Goal: Information Seeking & Learning: Learn about a topic

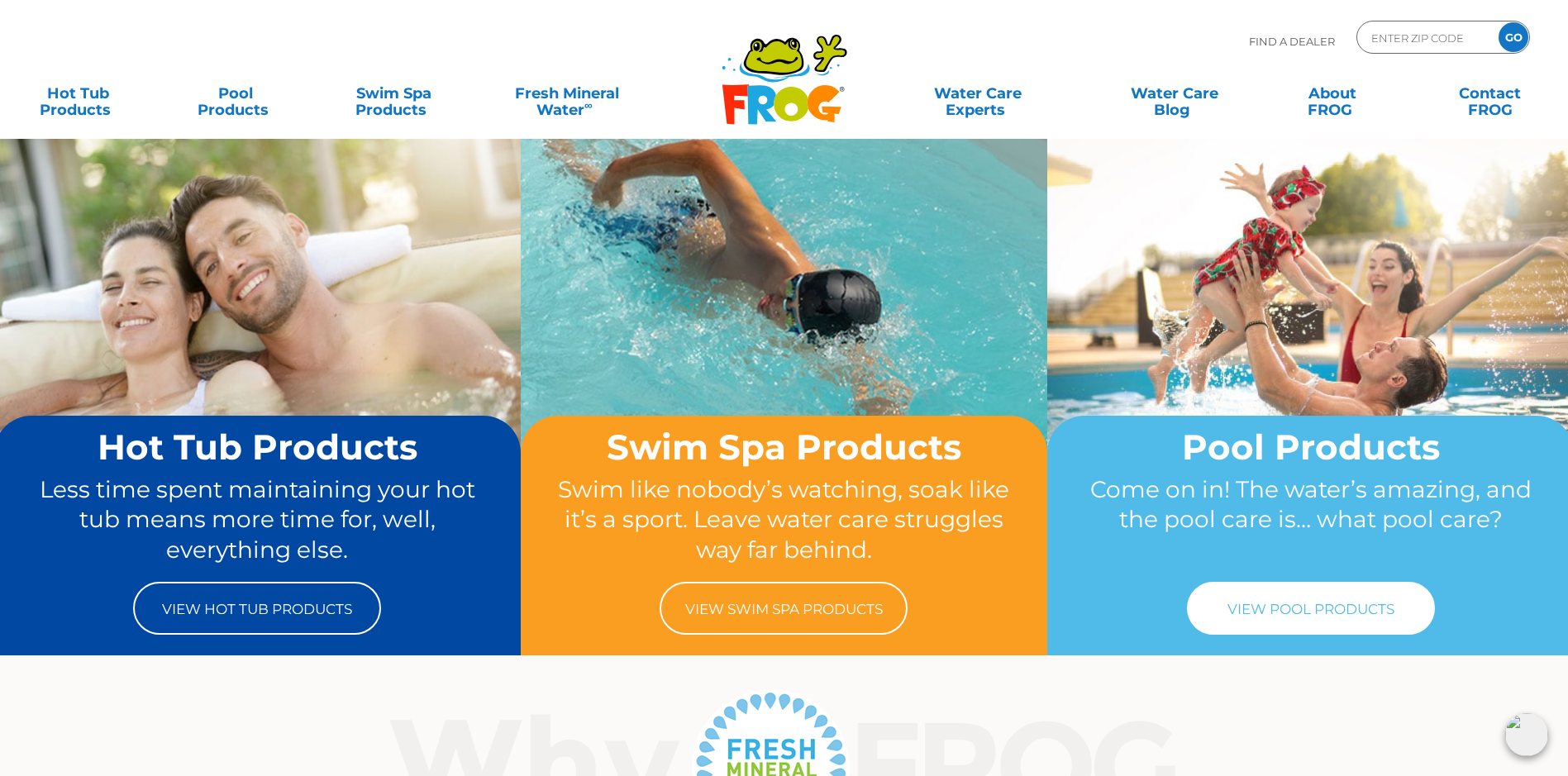
click at [1285, 599] on link "View Pool Products" at bounding box center [1310, 608] width 248 height 53
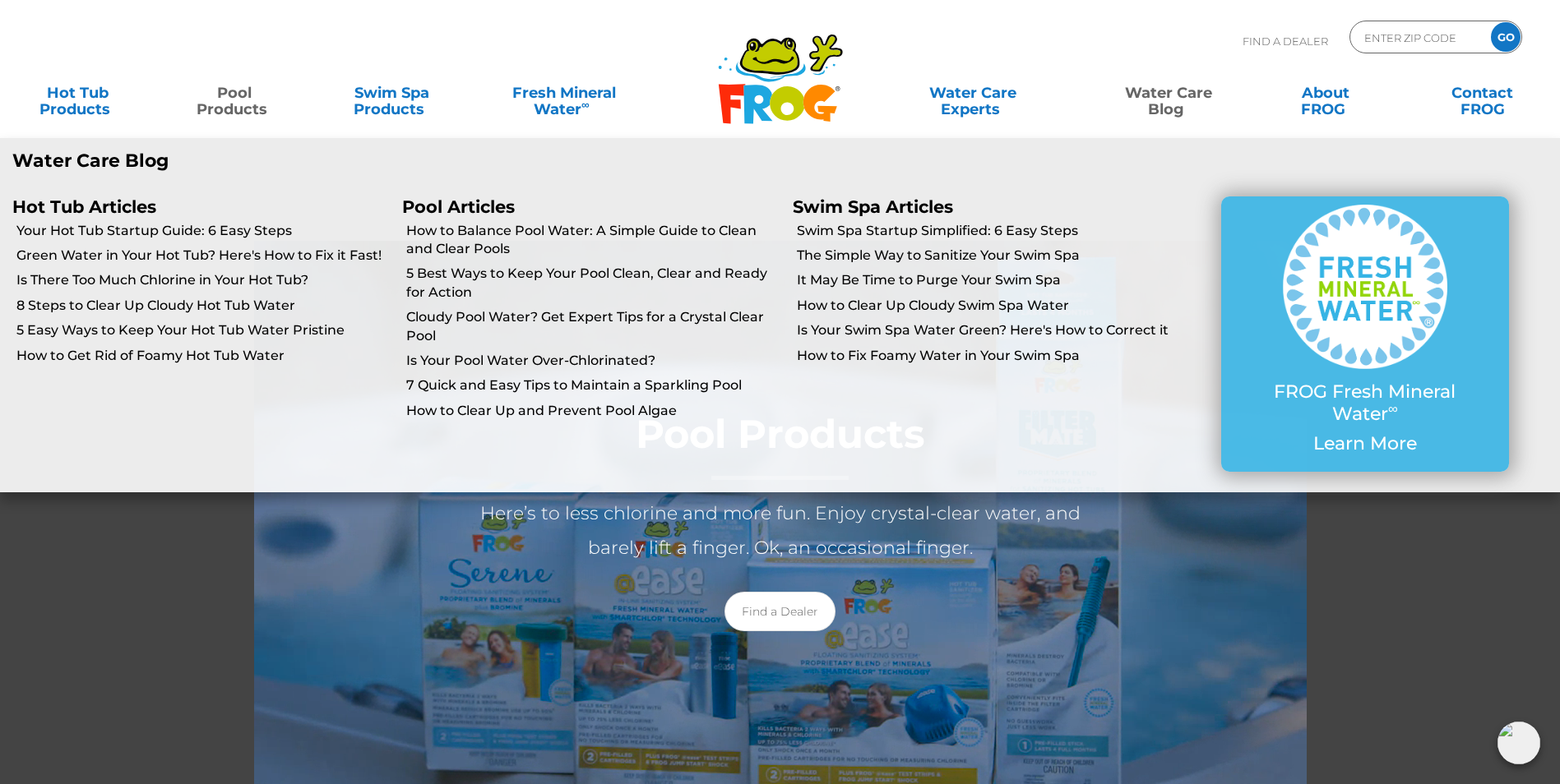
click at [1173, 94] on link "Water Care Blog" at bounding box center [1168, 93] width 122 height 33
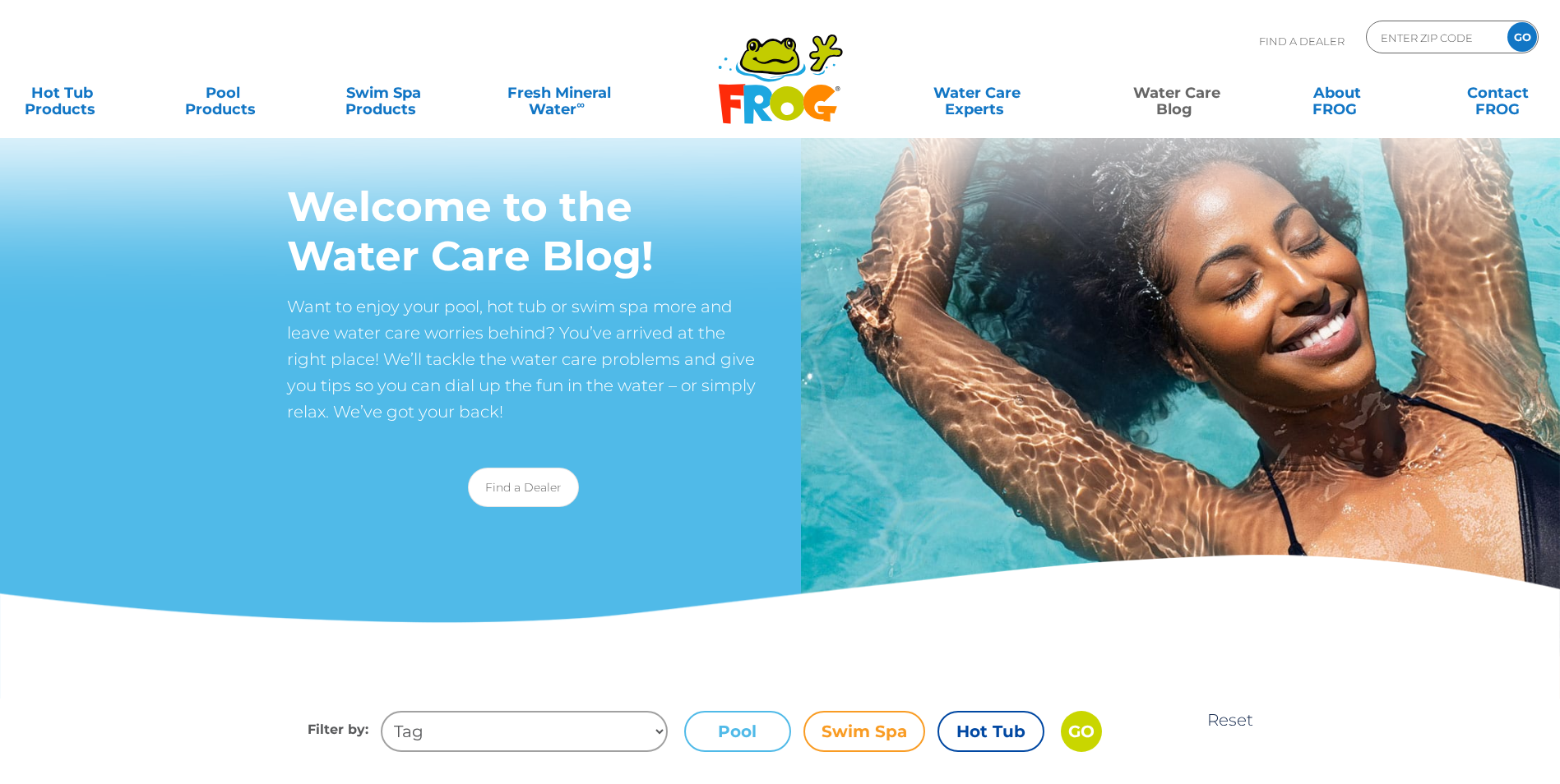
click at [757, 511] on div "Welcome to the Water Care Blog! Want to enjoy your pool, hot tub or swim spa mo…" at bounding box center [390, 350] width 780 height 351
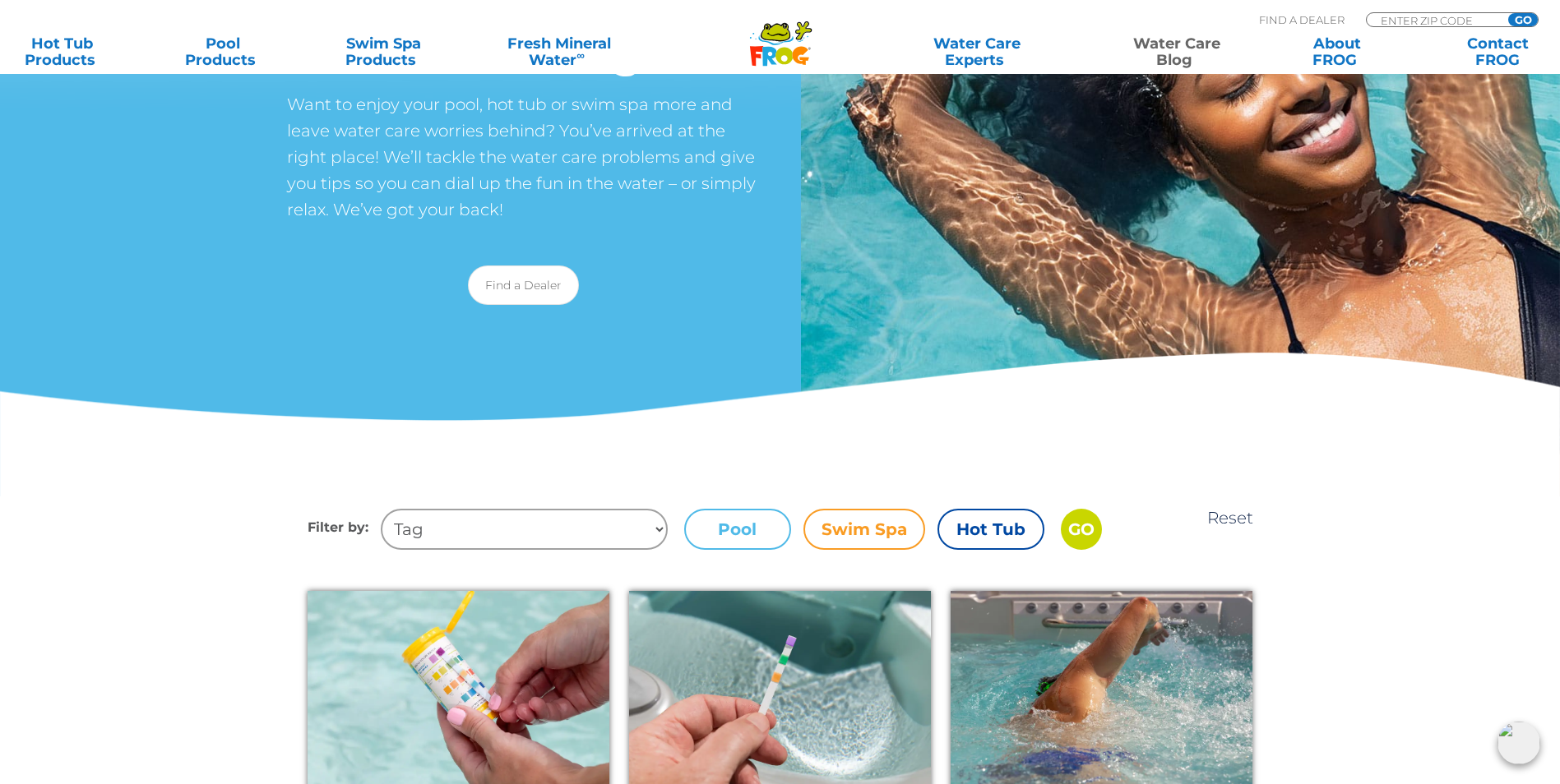
scroll to position [215, 0]
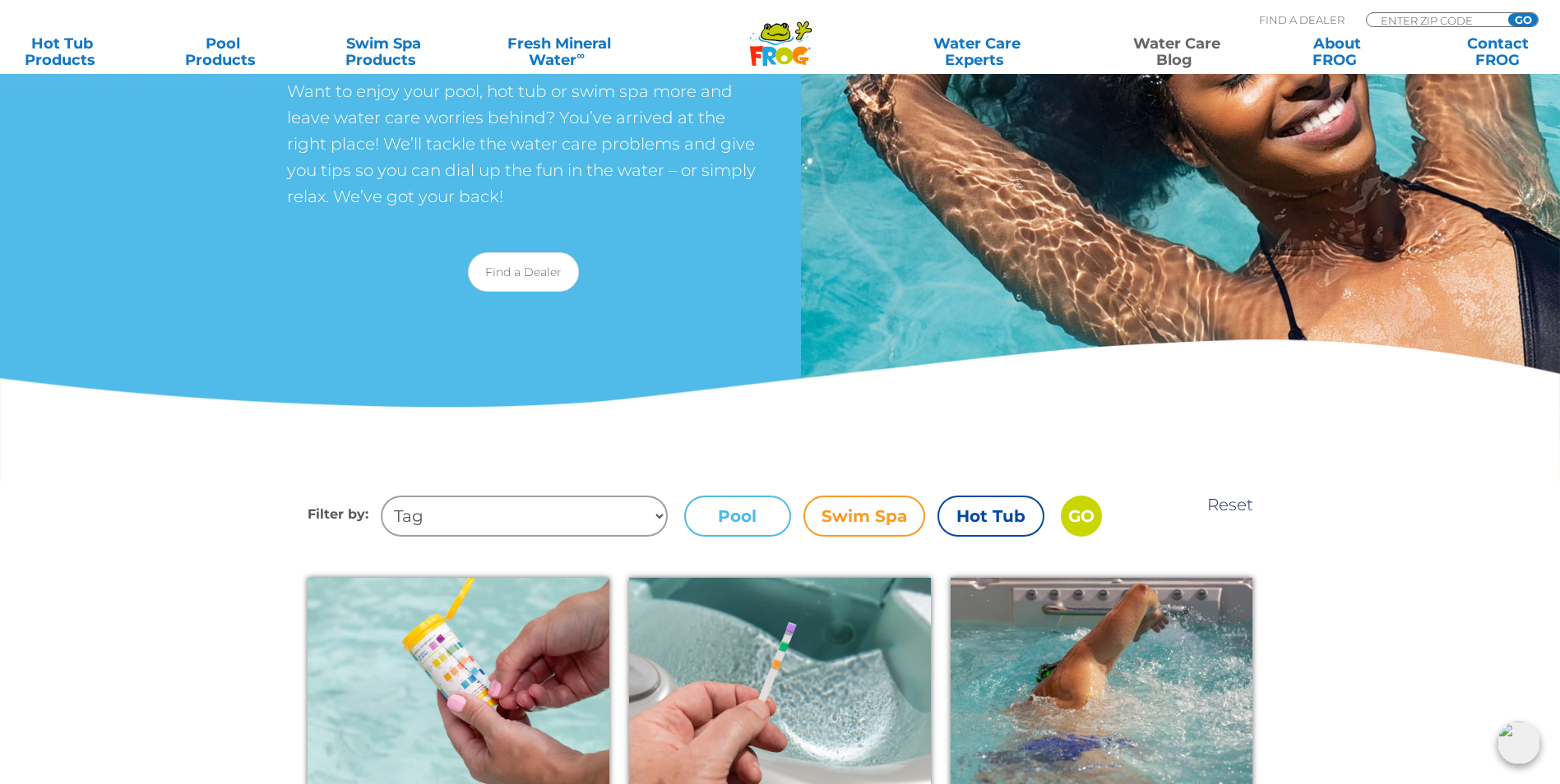
click at [656, 515] on select "Tag Too much chlorine or bromine Hot Tub Cover Water Balance pH Alkalinity Hot …" at bounding box center [524, 516] width 287 height 41
select select "too-much-chlorine-or-bromine"
click at [381, 496] on select "Tag Too much chlorine or bromine Hot Tub Cover Water Balance pH Alkalinity Hot …" at bounding box center [524, 516] width 287 height 41
click at [520, 519] on select "Tag Too much chlorine or bromine Hot Tub Cover Water Balance pH Alkalinity Hot …" at bounding box center [524, 516] width 287 height 41
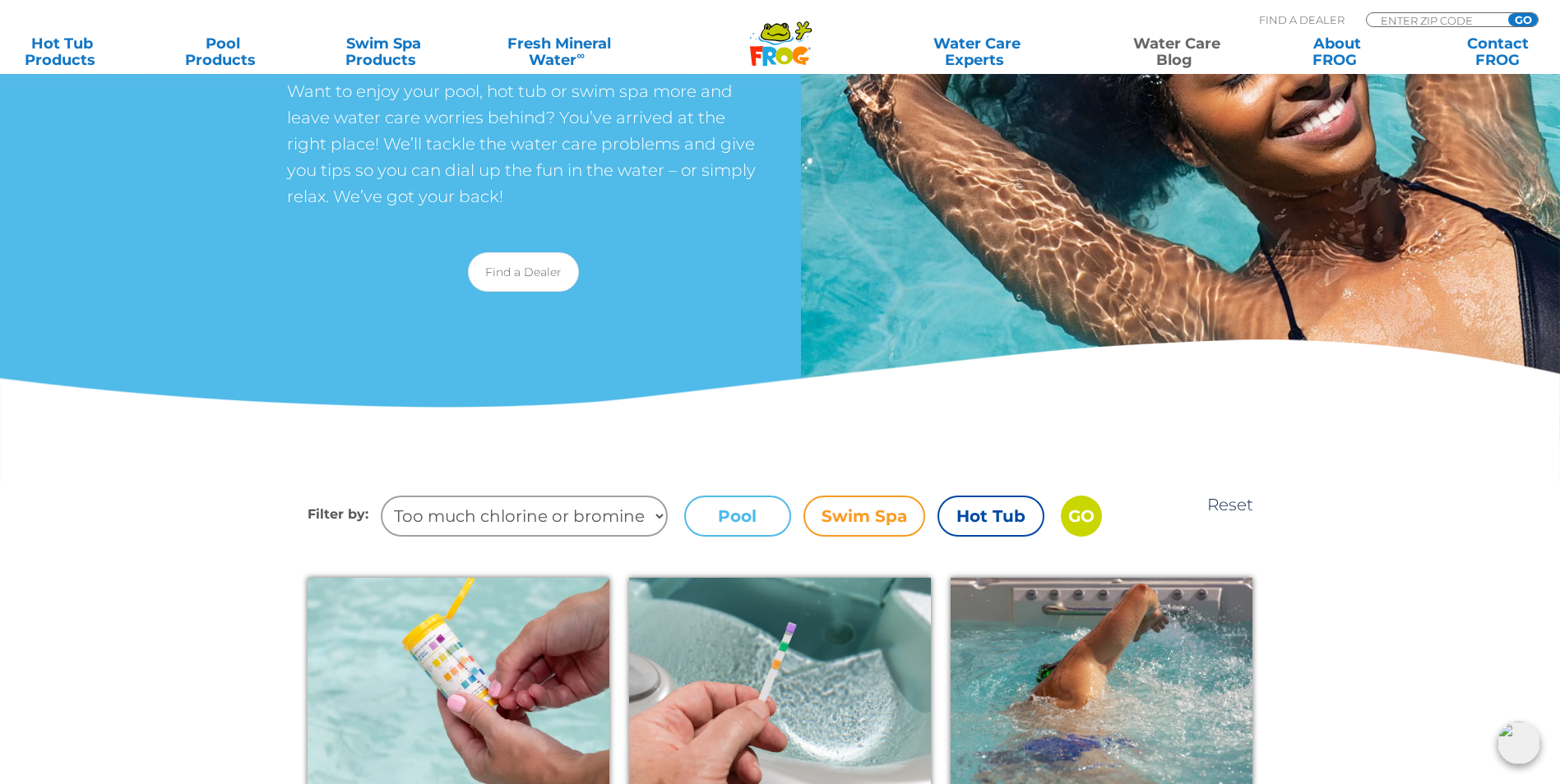
click at [1089, 516] on input "GO" at bounding box center [1081, 516] width 41 height 41
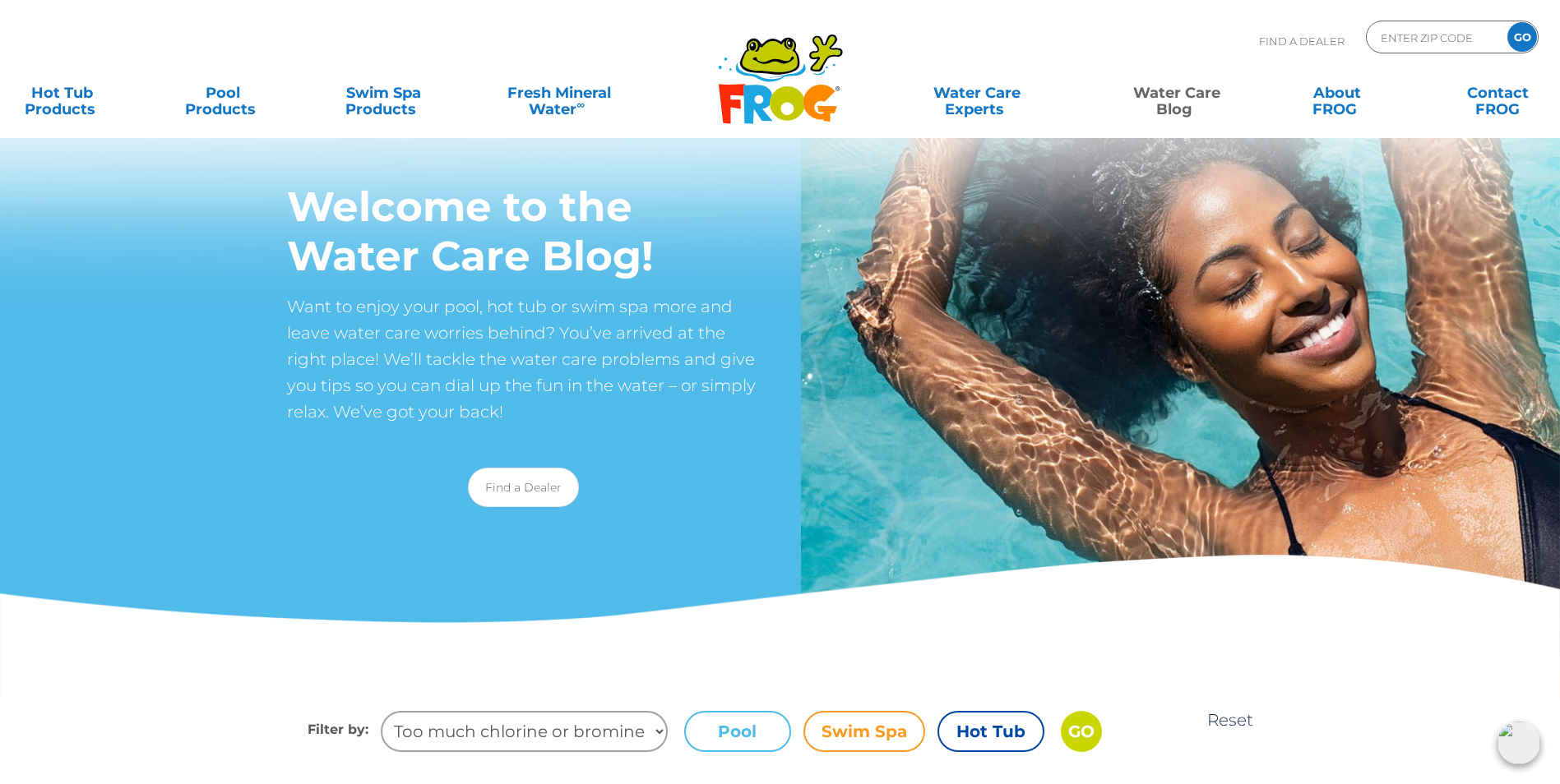
drag, startPoint x: 8, startPoint y: 0, endPoint x: 733, endPoint y: 731, distance: 1029.6
click at [733, 731] on label "Pool" at bounding box center [738, 732] width 107 height 41
click at [0, 0] on input "Pool" at bounding box center [0, 0] width 0 height 0
click at [1080, 730] on input "GO" at bounding box center [1081, 732] width 41 height 41
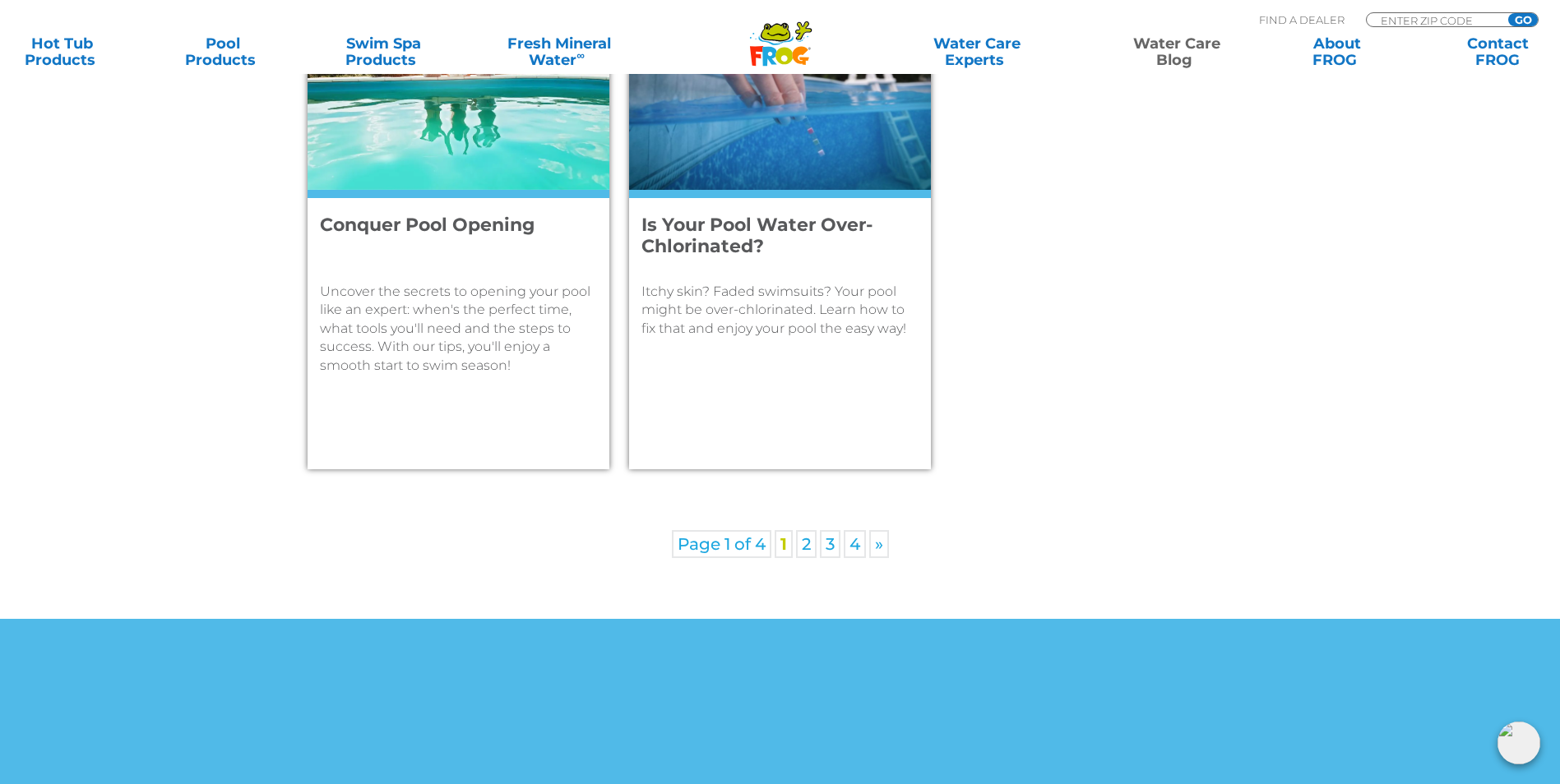
scroll to position [816, 0]
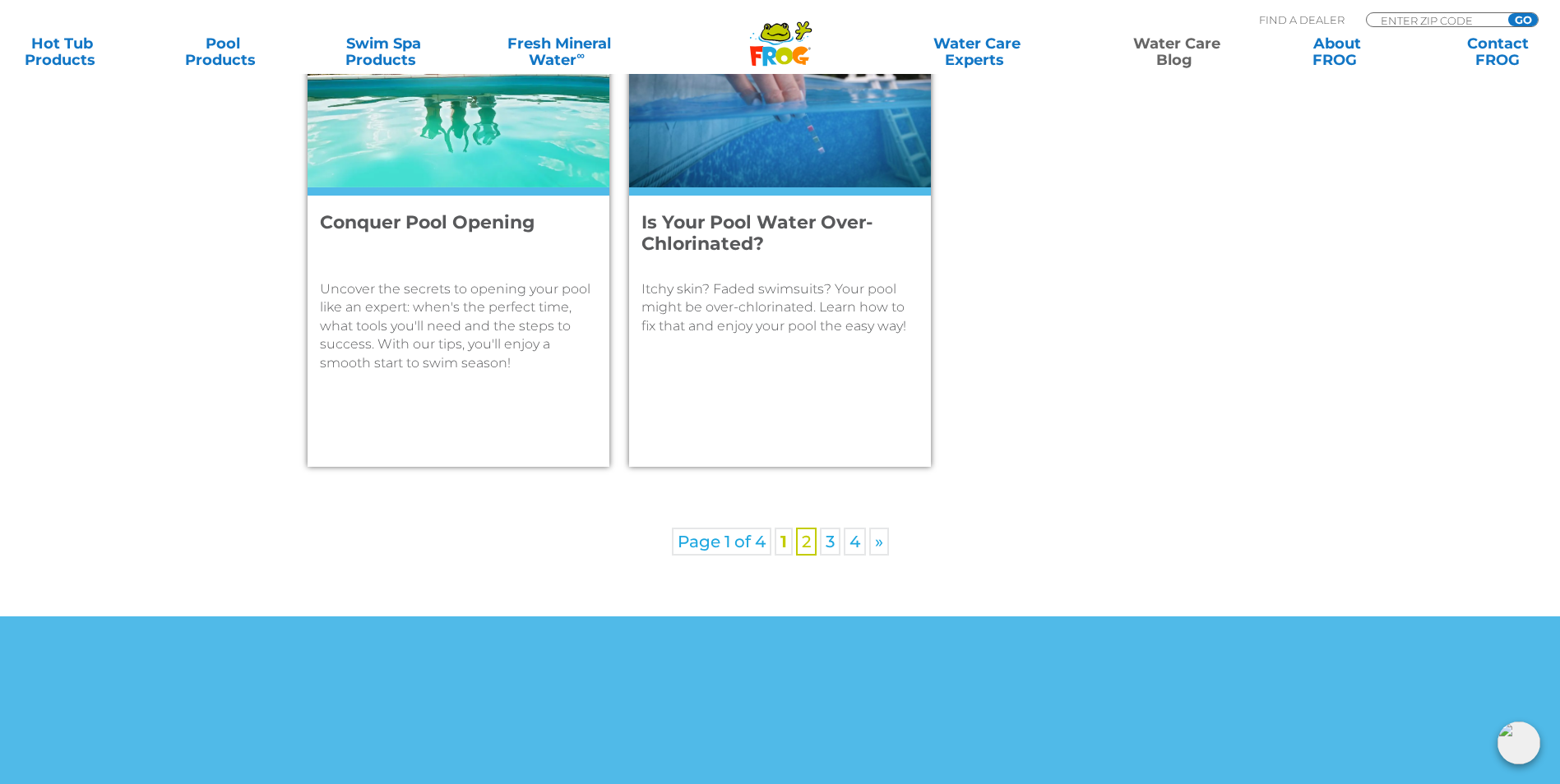
click at [809, 543] on link "2" at bounding box center [806, 541] width 20 height 28
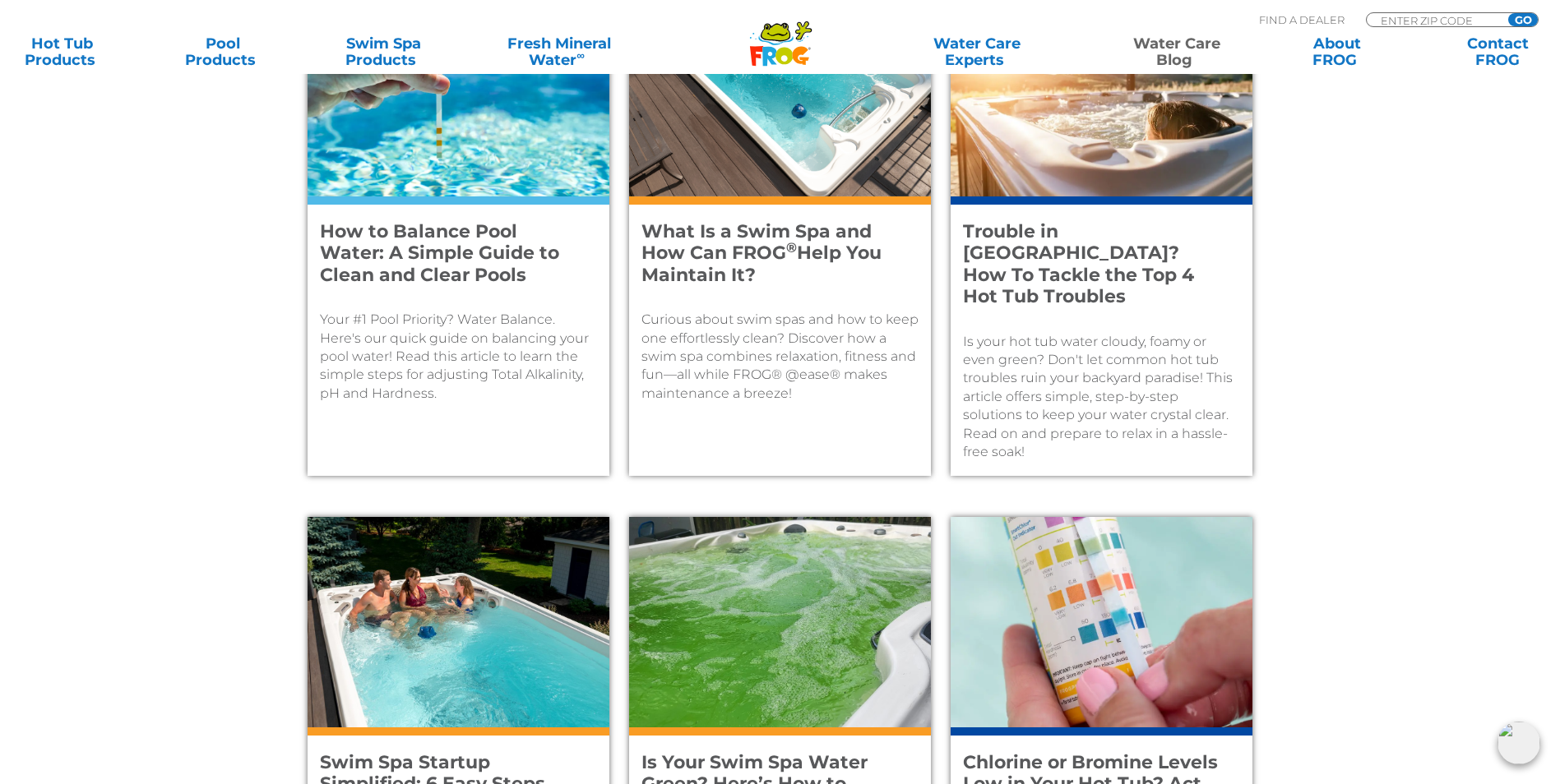
scroll to position [799, 0]
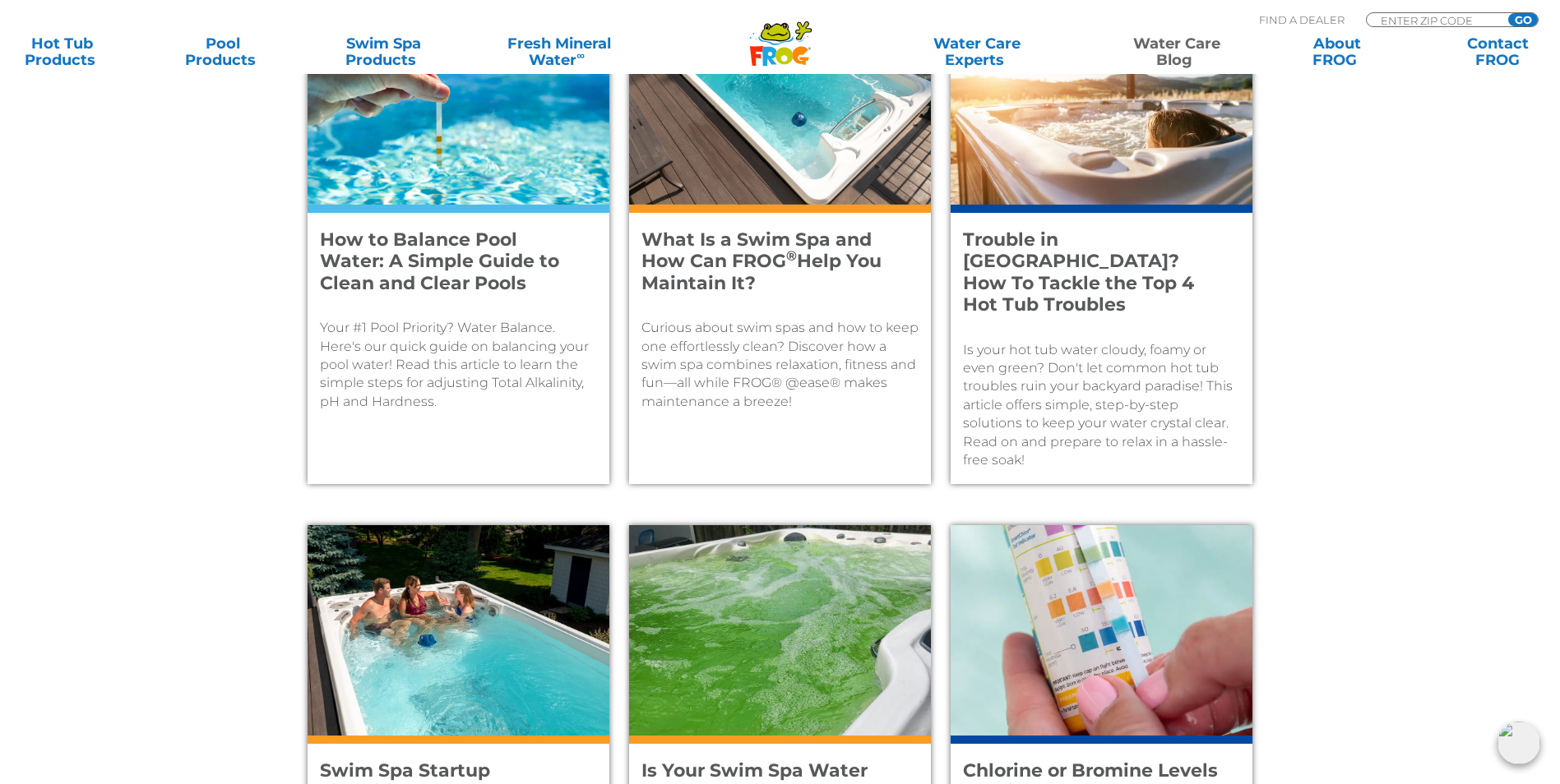
click at [417, 262] on h4 "How to Balance Pool Water: A Simple Guide to Clean and Clear Pools" at bounding box center [447, 261] width 255 height 65
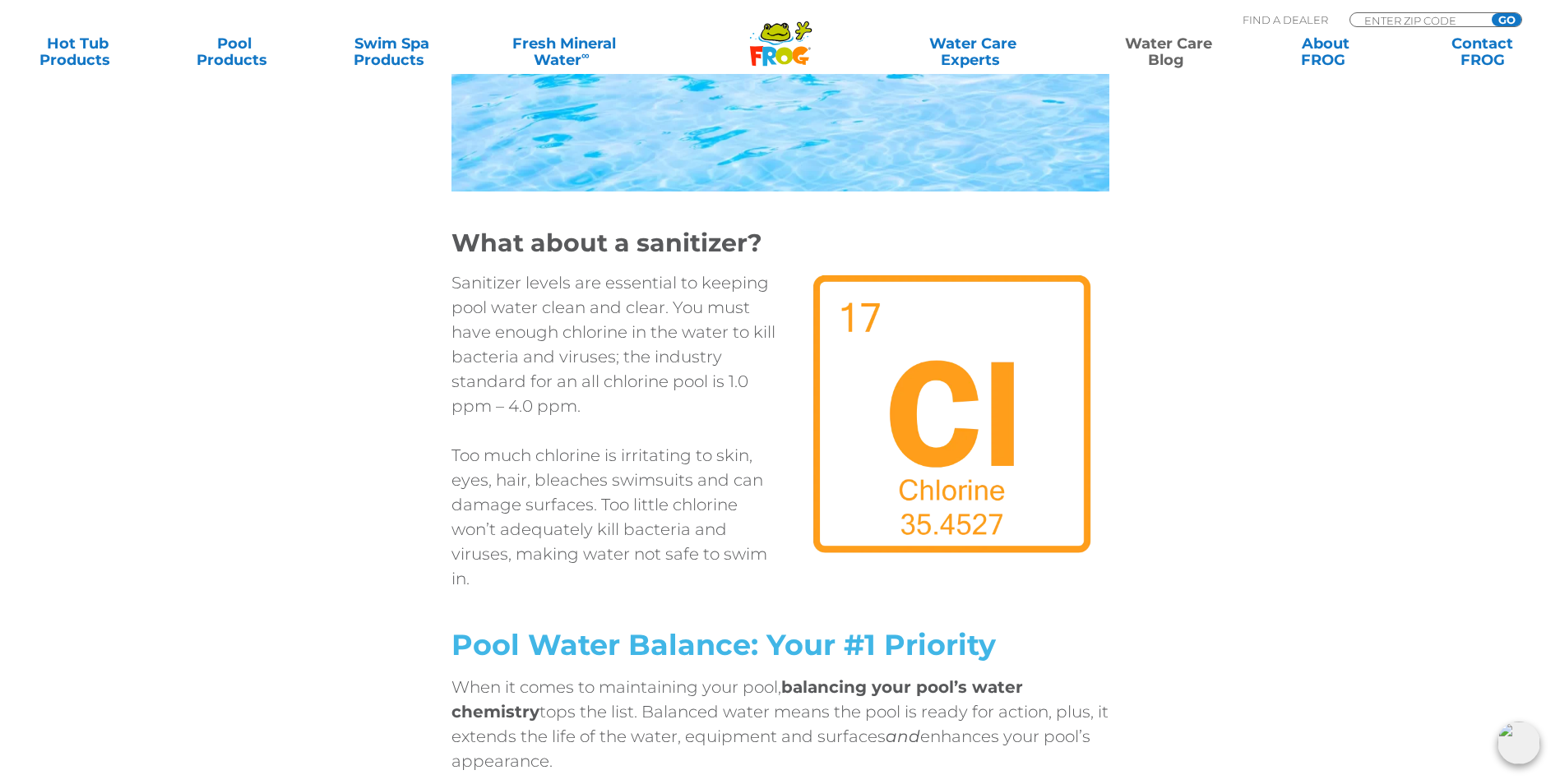
scroll to position [2272, 0]
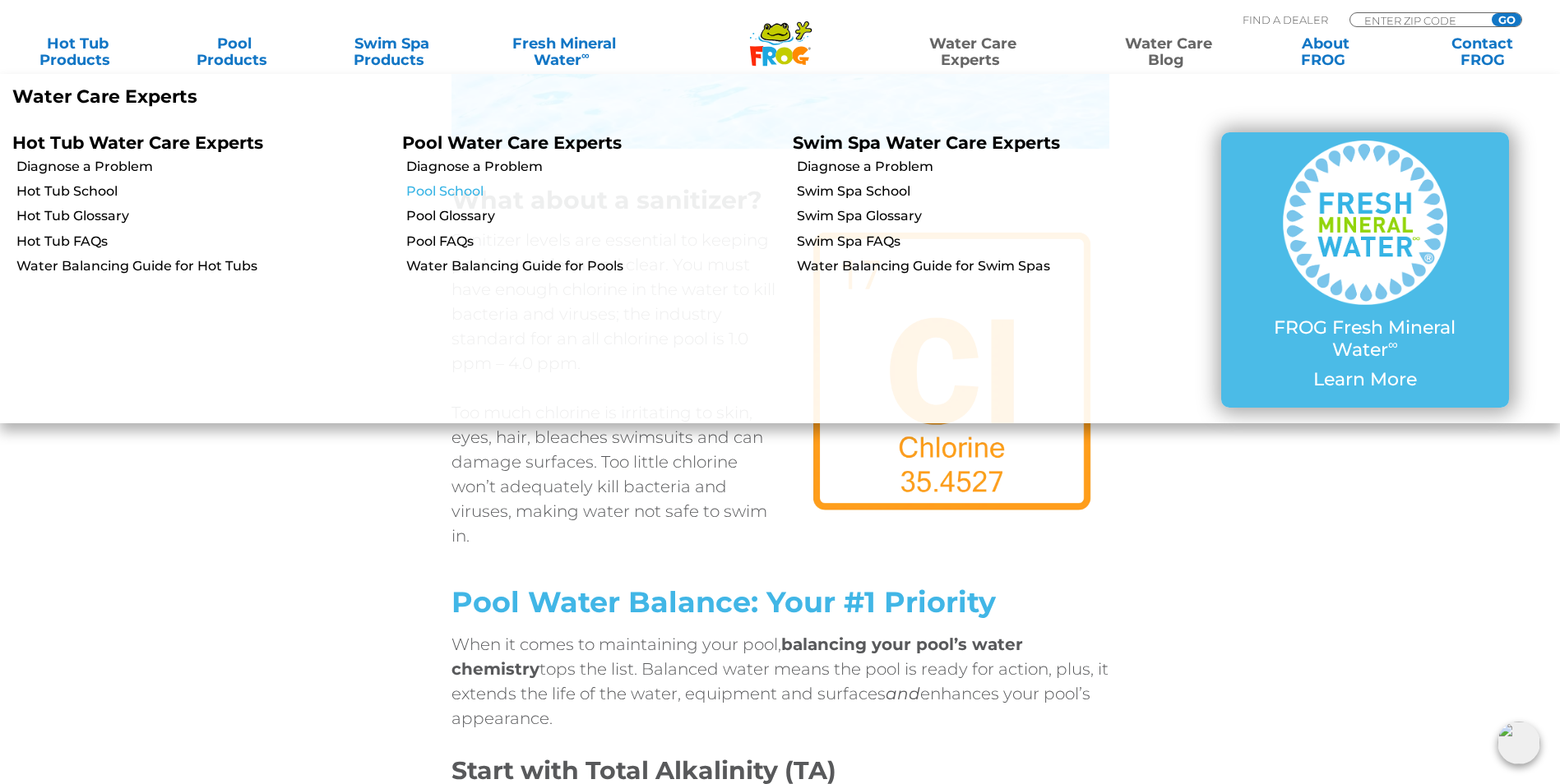
click at [448, 191] on link "Pool School" at bounding box center [592, 191] width 373 height 18
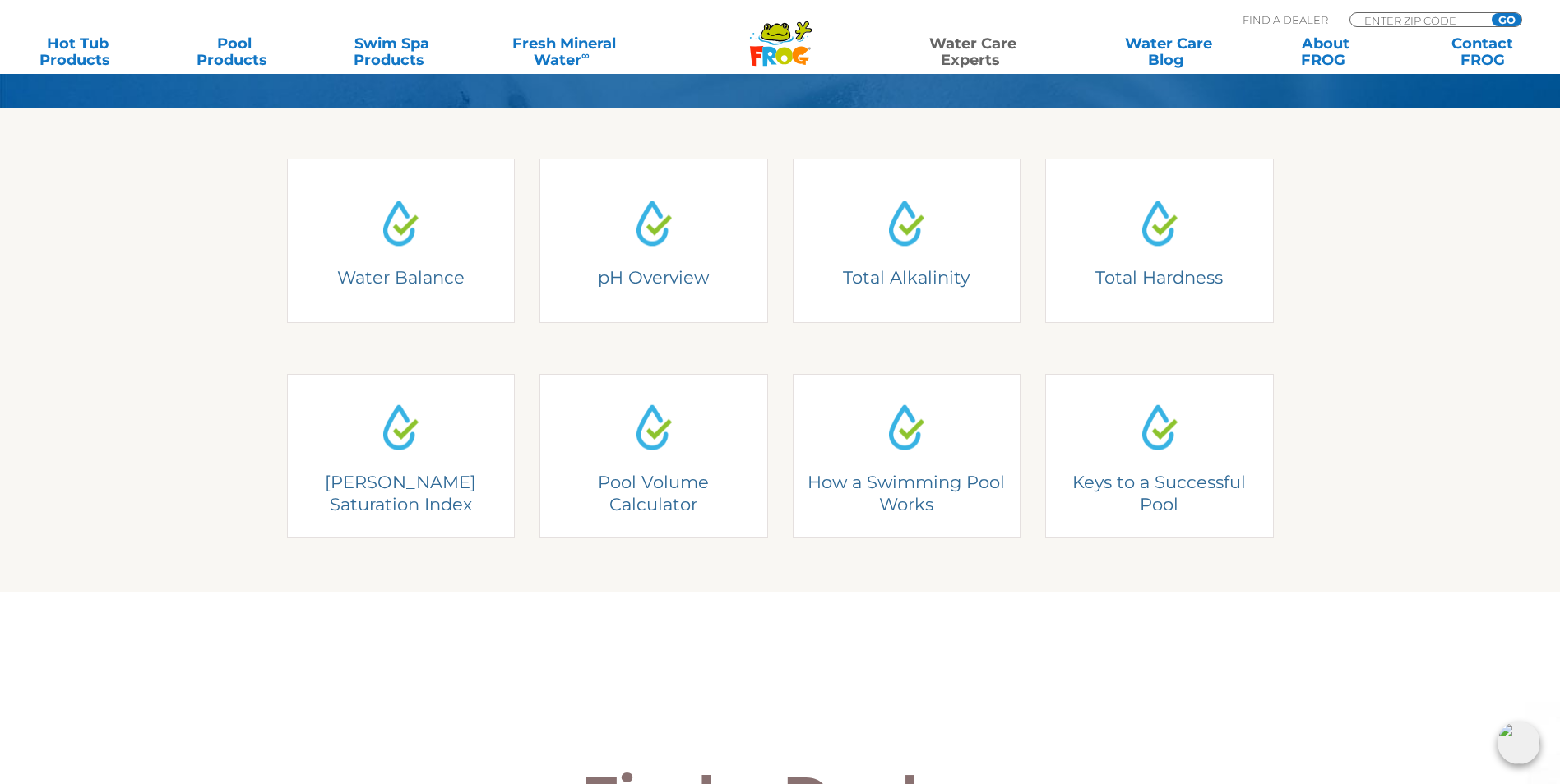
scroll to position [430, 0]
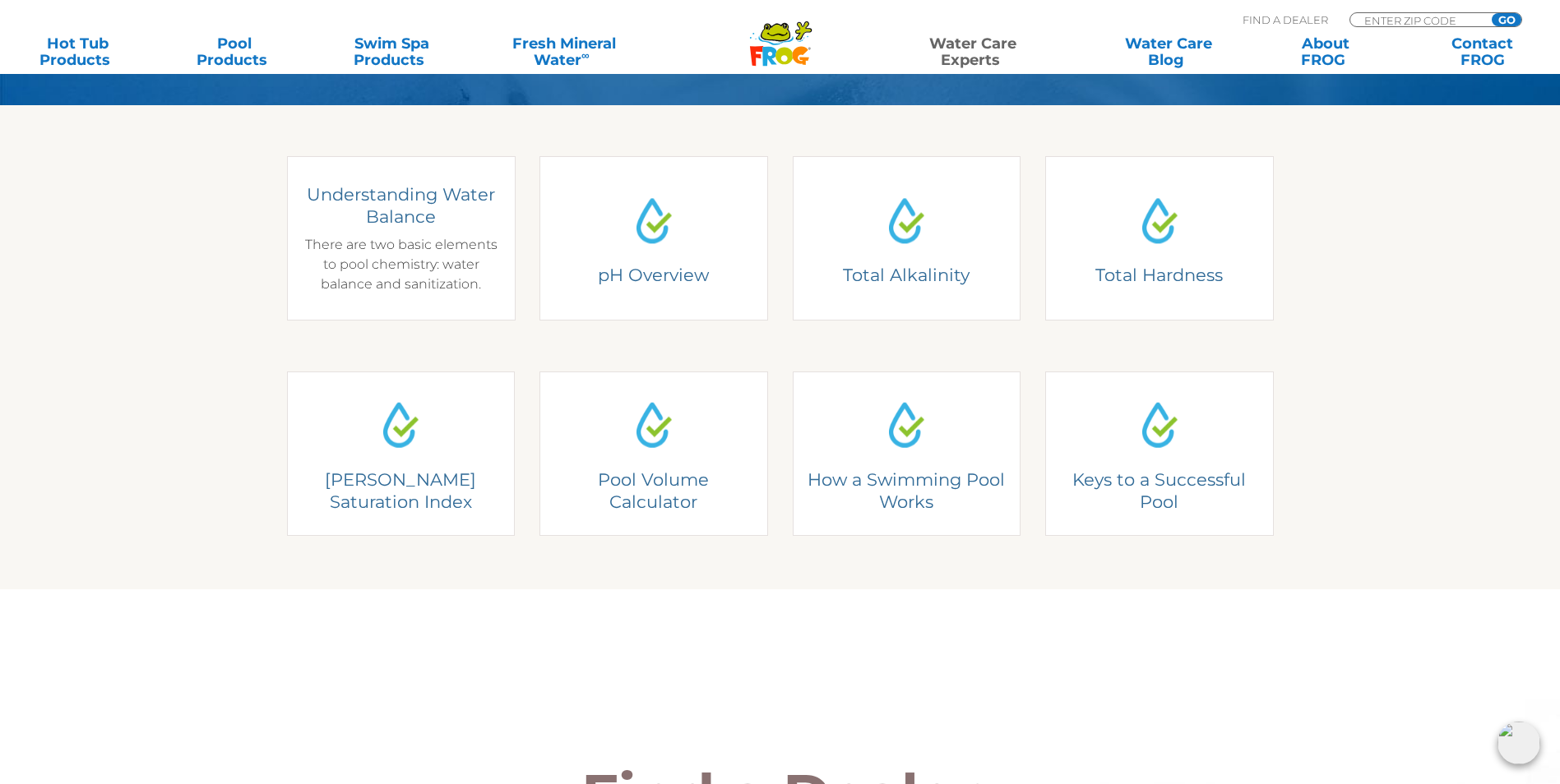
click at [393, 249] on div "Understanding Water Balance There are two basic elements to pool chemistry: wat…" at bounding box center [400, 239] width 204 height 111
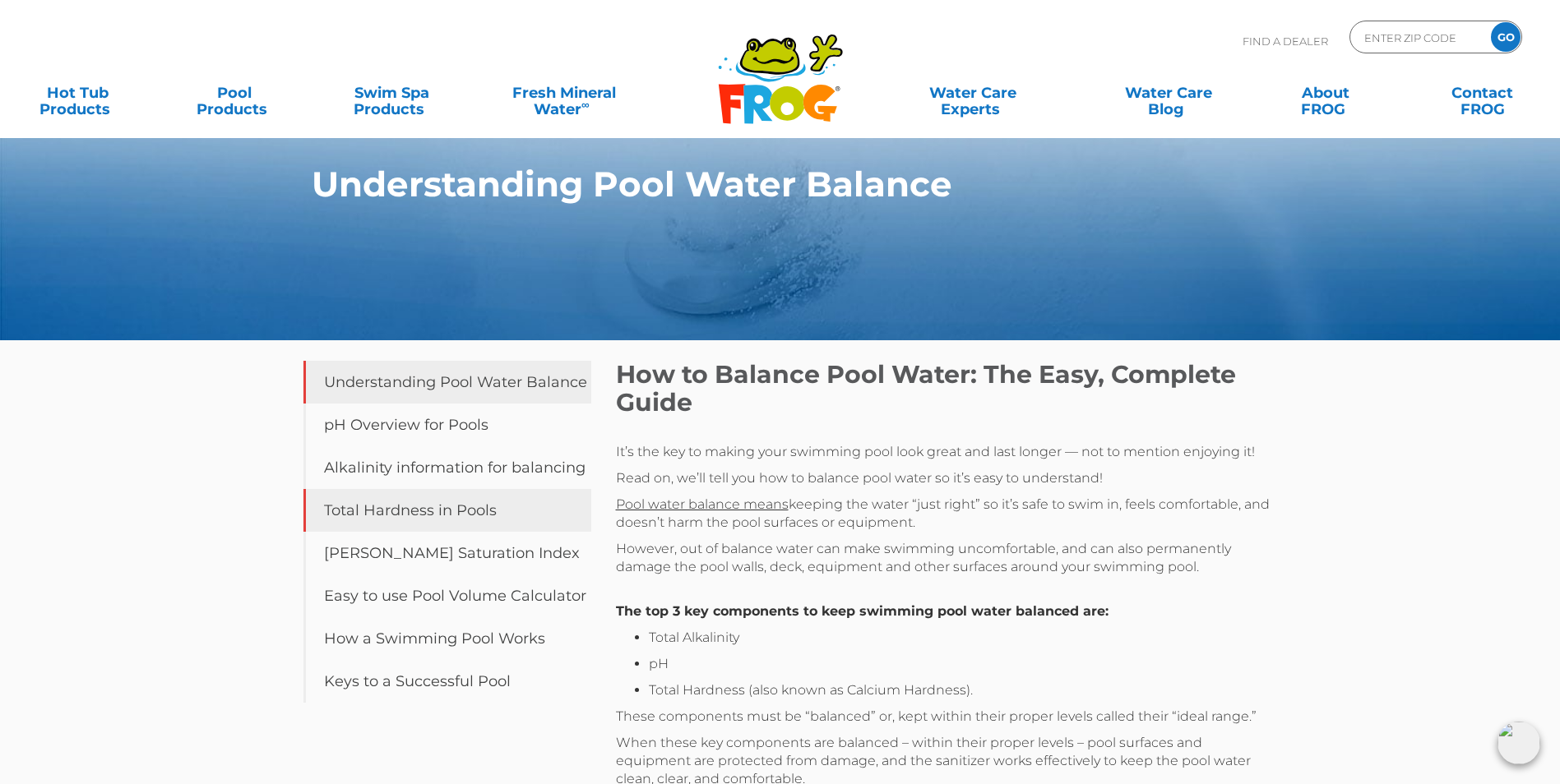
click at [416, 522] on link "Total Hardness in Pools" at bounding box center [448, 510] width 287 height 43
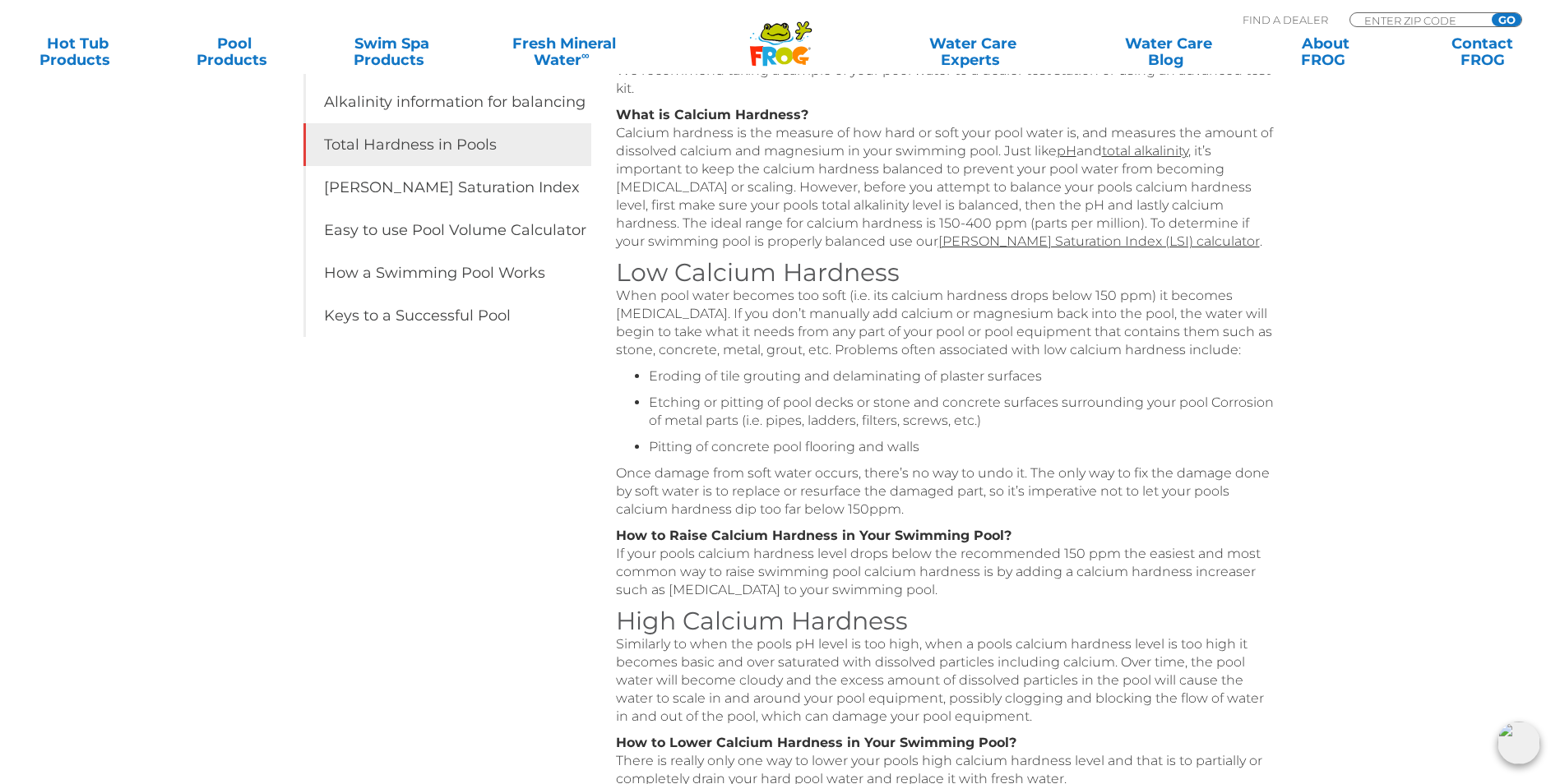
scroll to position [369, 0]
click at [432, 240] on link "Easy to use Pool Volume Calculator" at bounding box center [448, 227] width 287 height 43
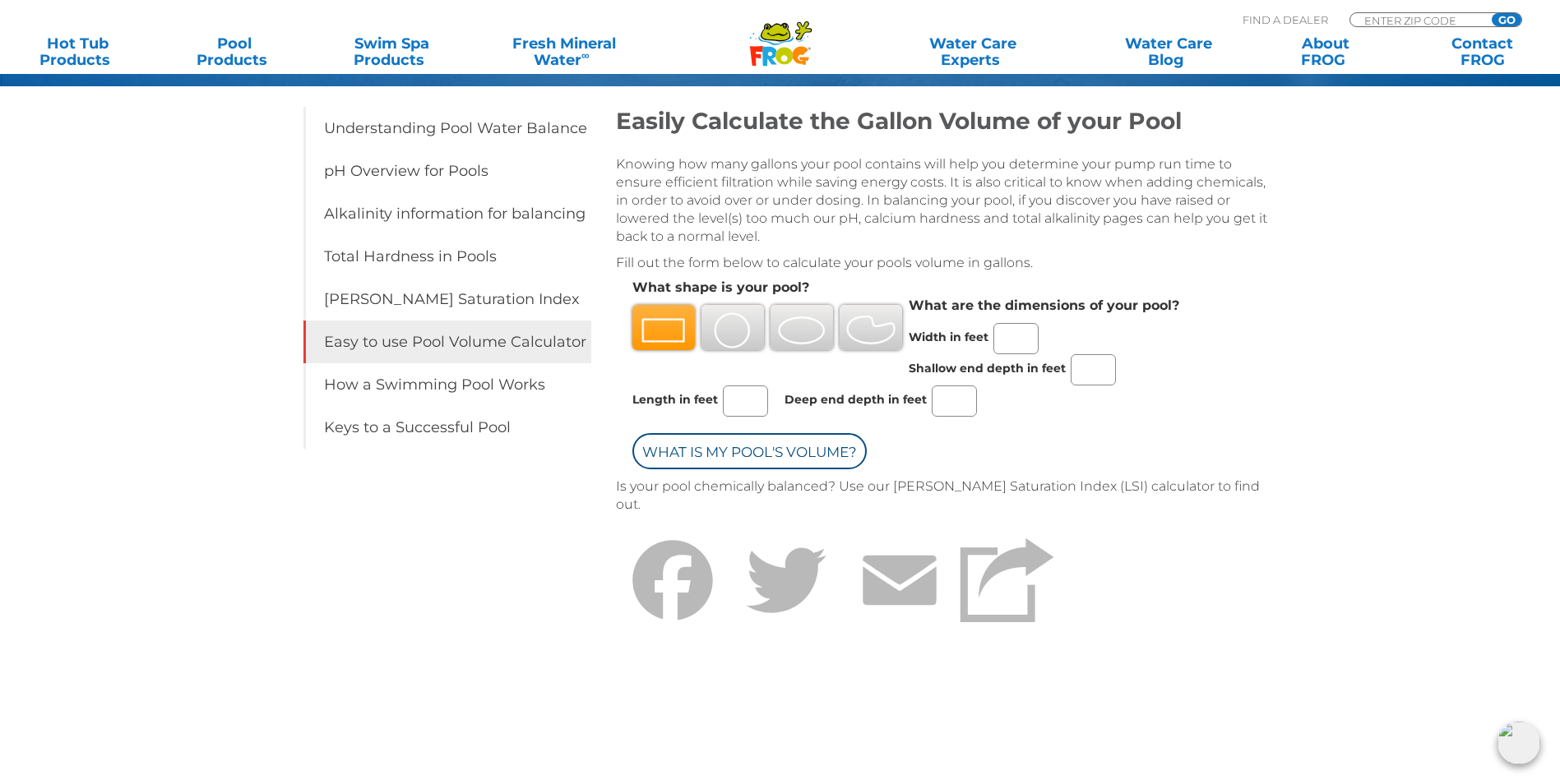
scroll to position [158, 0]
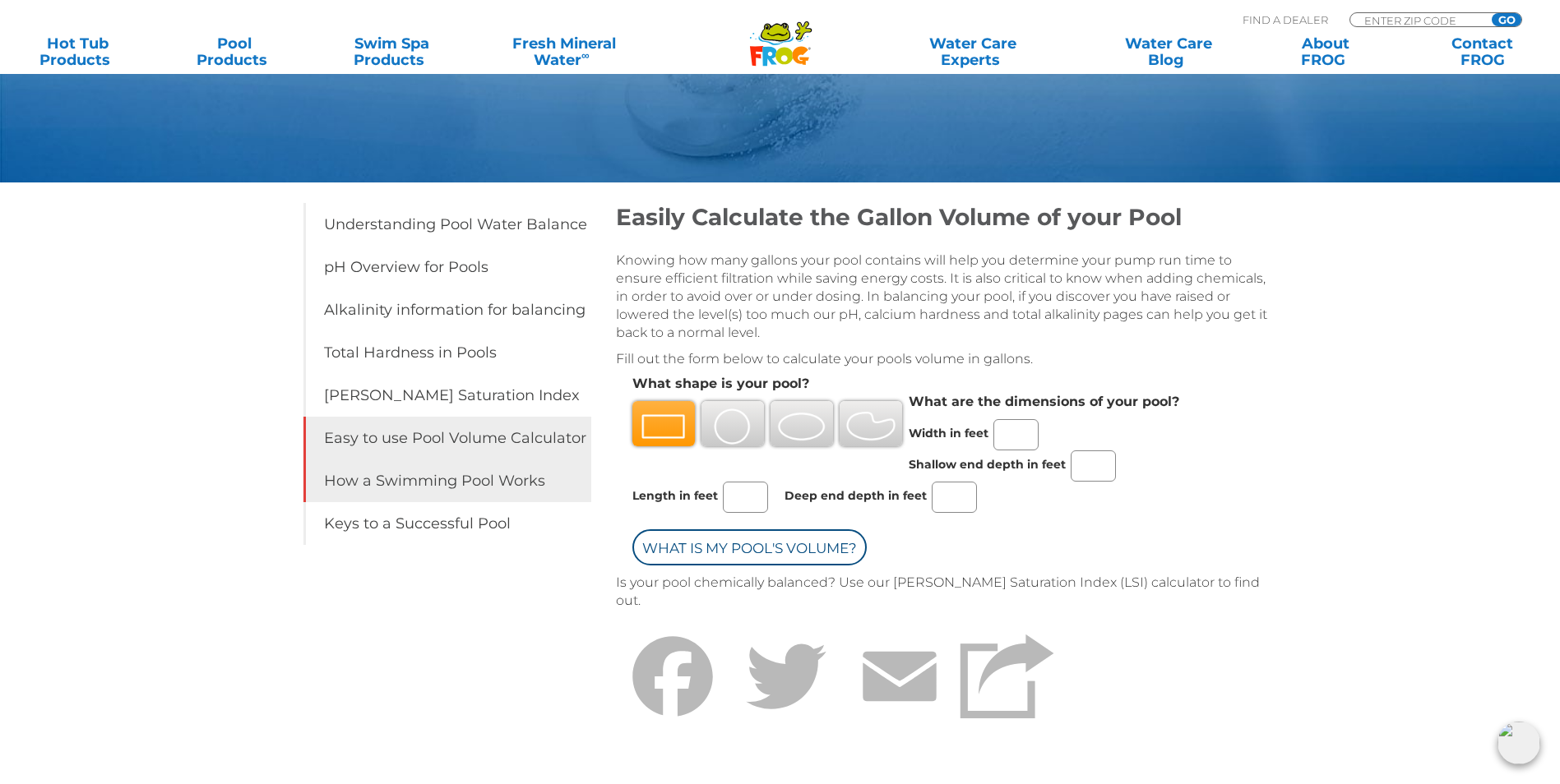
click at [403, 492] on link "How a Swimming Pool Works" at bounding box center [448, 480] width 287 height 43
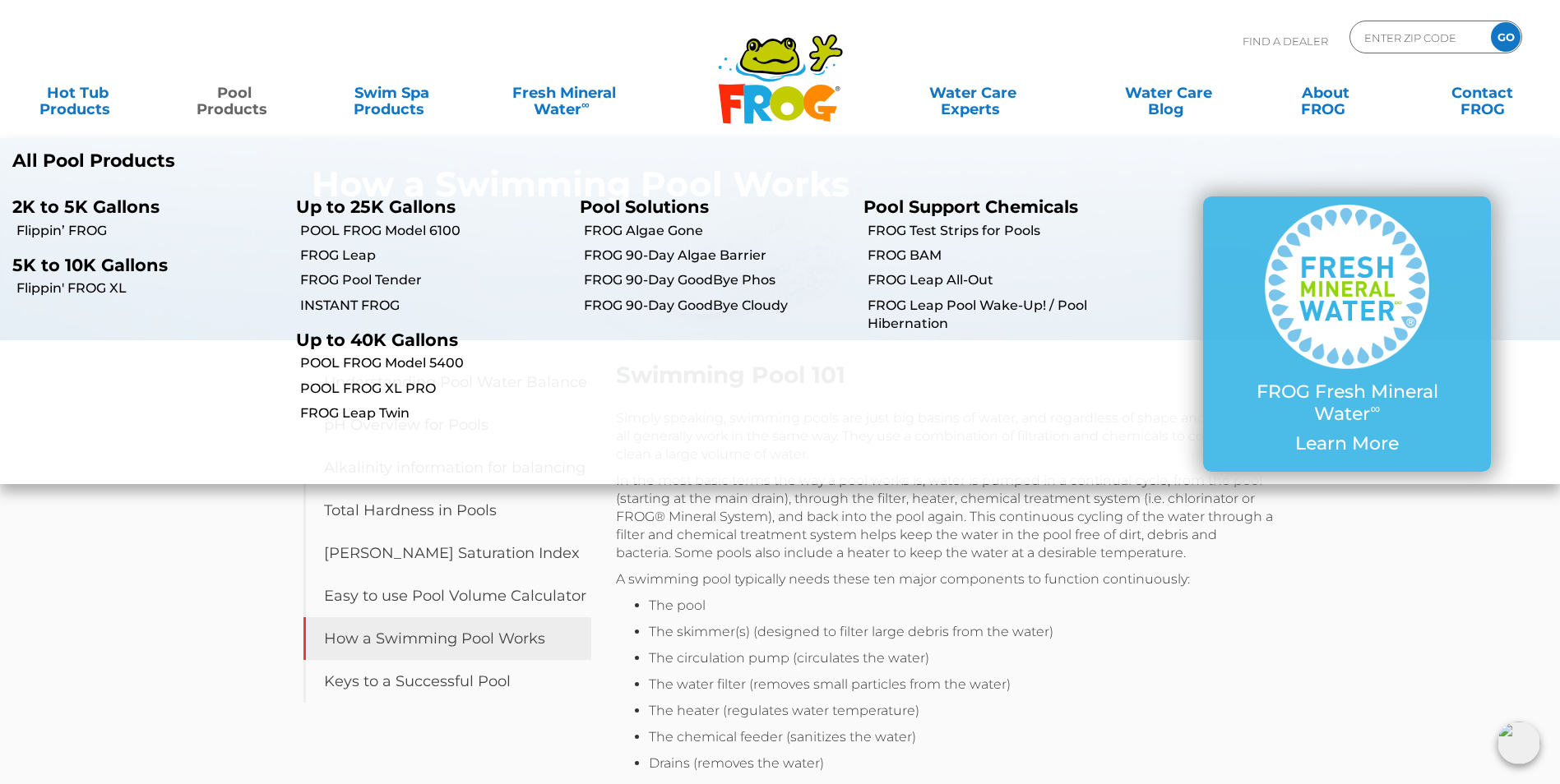
click at [236, 97] on link "Pool Products" at bounding box center [235, 93] width 122 height 33
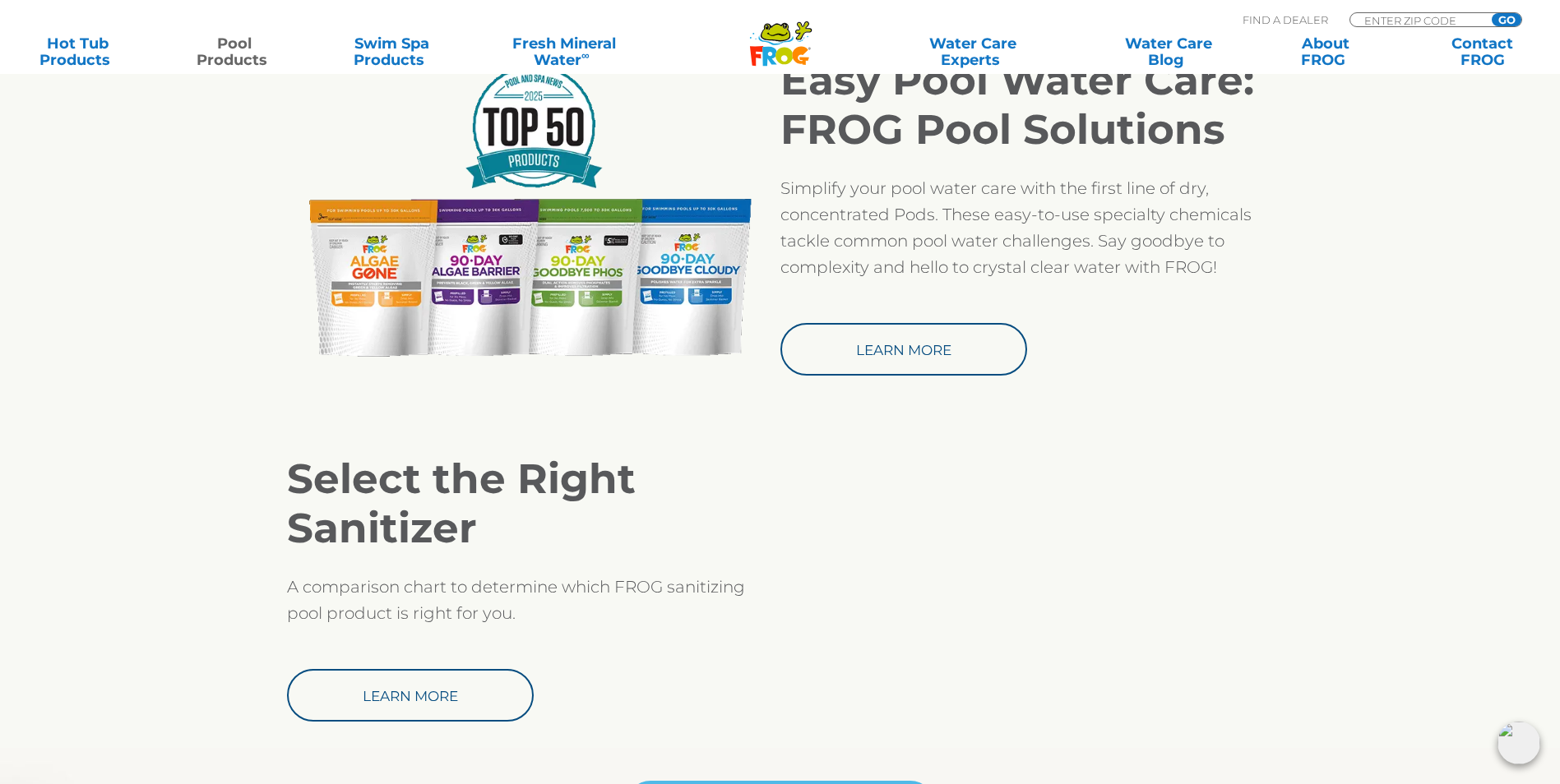
scroll to position [1410, 0]
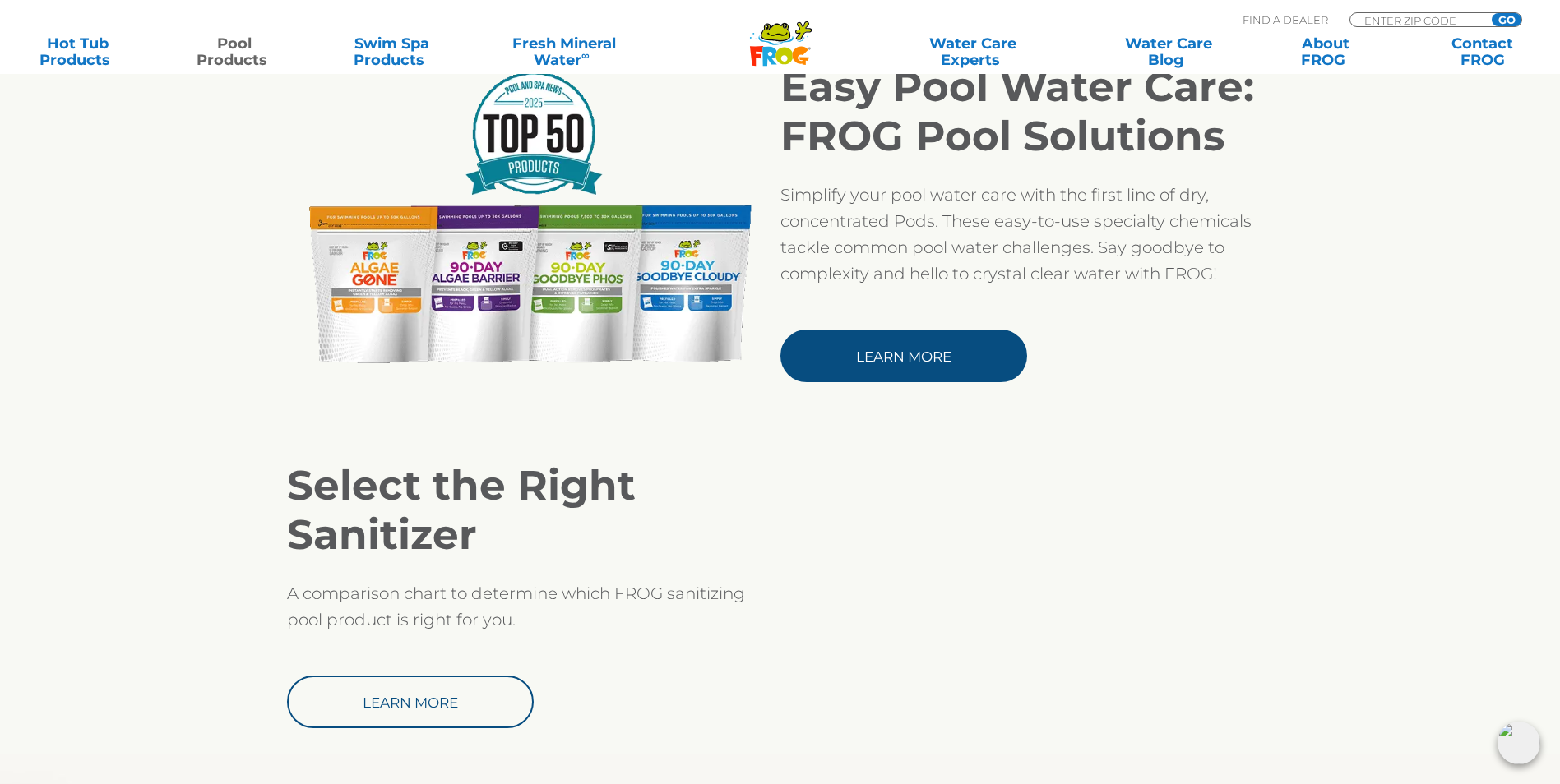
click at [925, 345] on link "Learn More" at bounding box center [904, 356] width 247 height 52
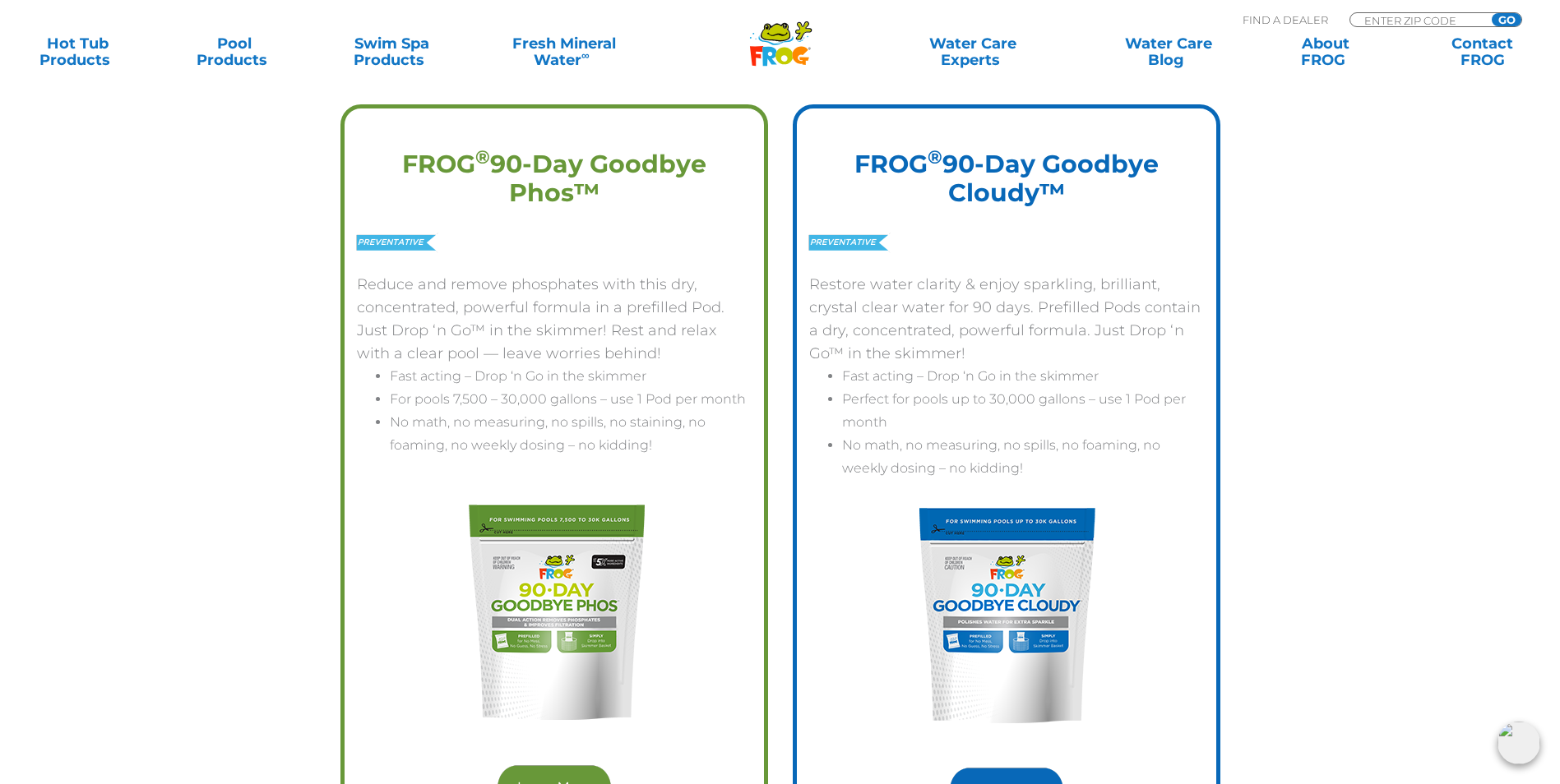
scroll to position [2333, 0]
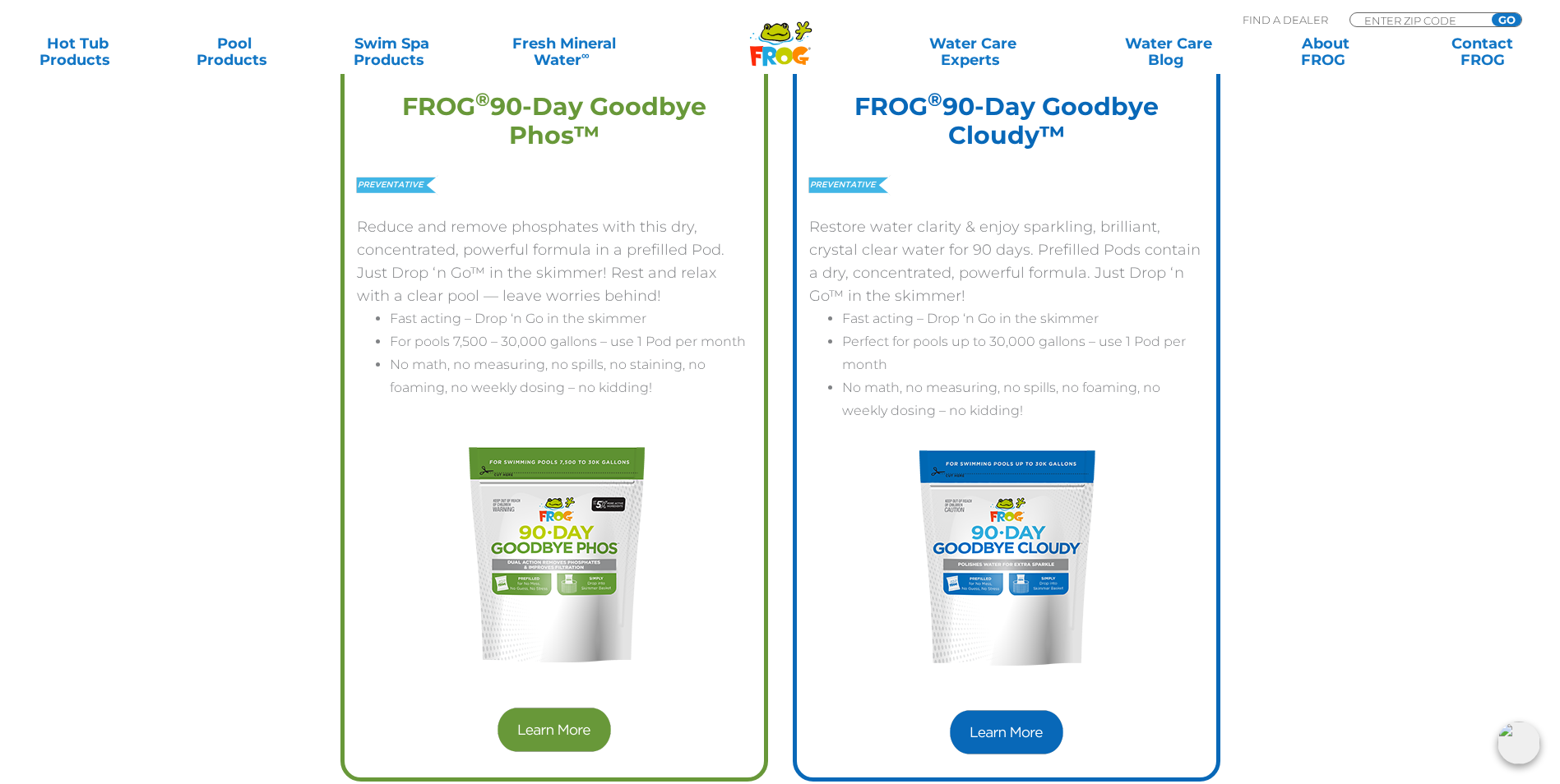
click at [994, 732] on img at bounding box center [1007, 732] width 118 height 49
click at [997, 731] on img at bounding box center [1007, 732] width 118 height 49
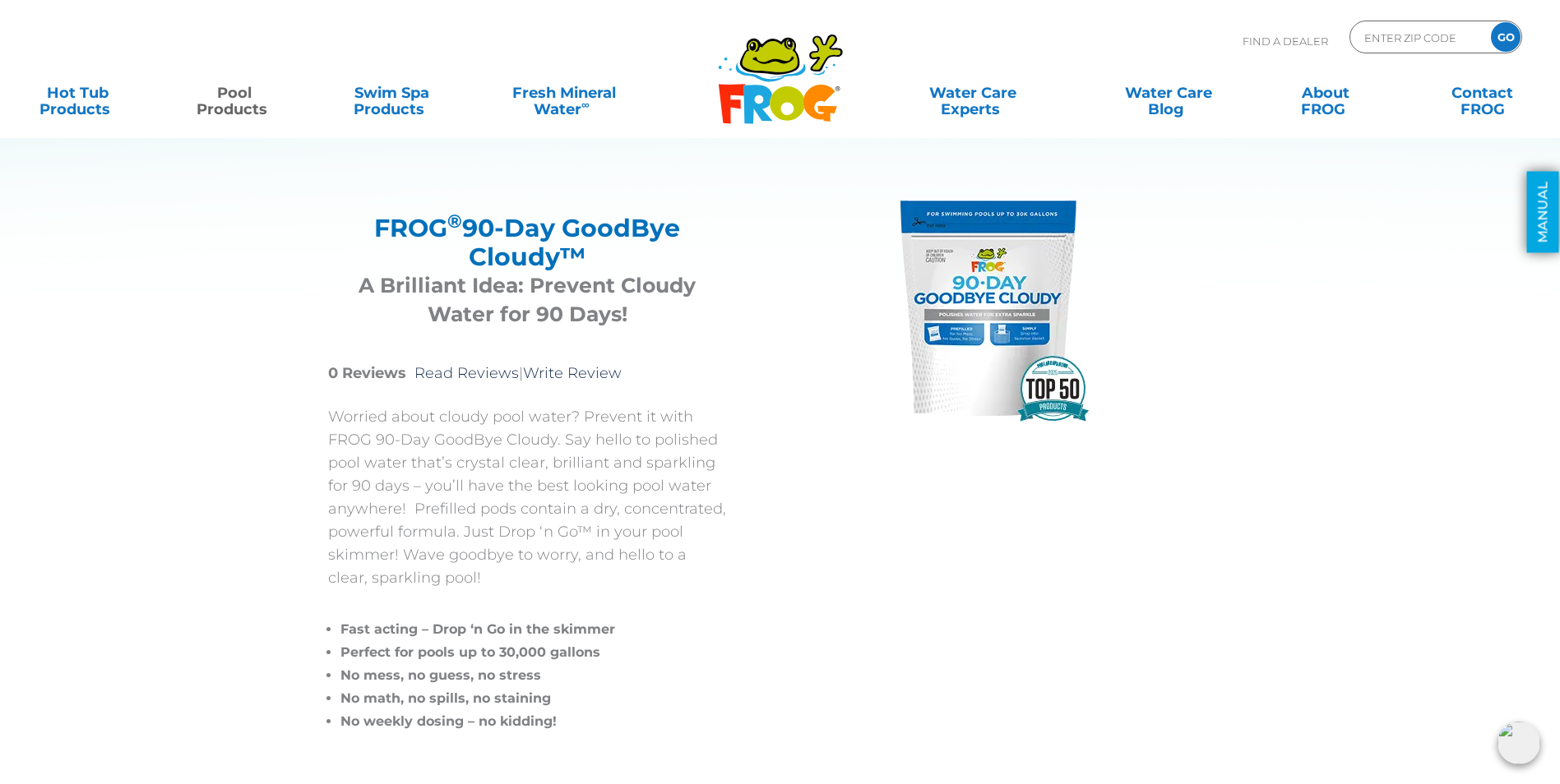
click at [1544, 208] on link "MANUAL" at bounding box center [1543, 212] width 32 height 82
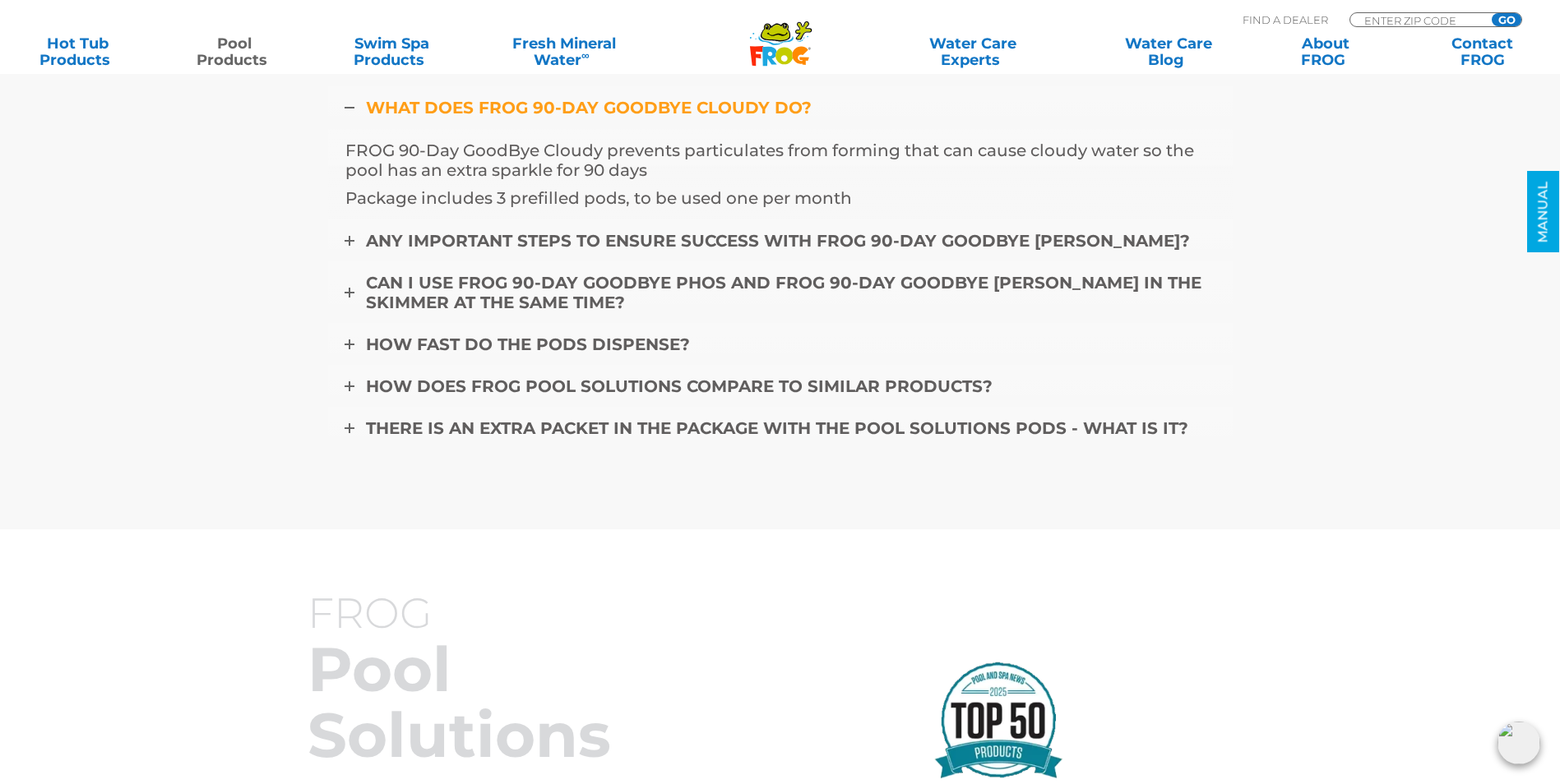
scroll to position [6708, 0]
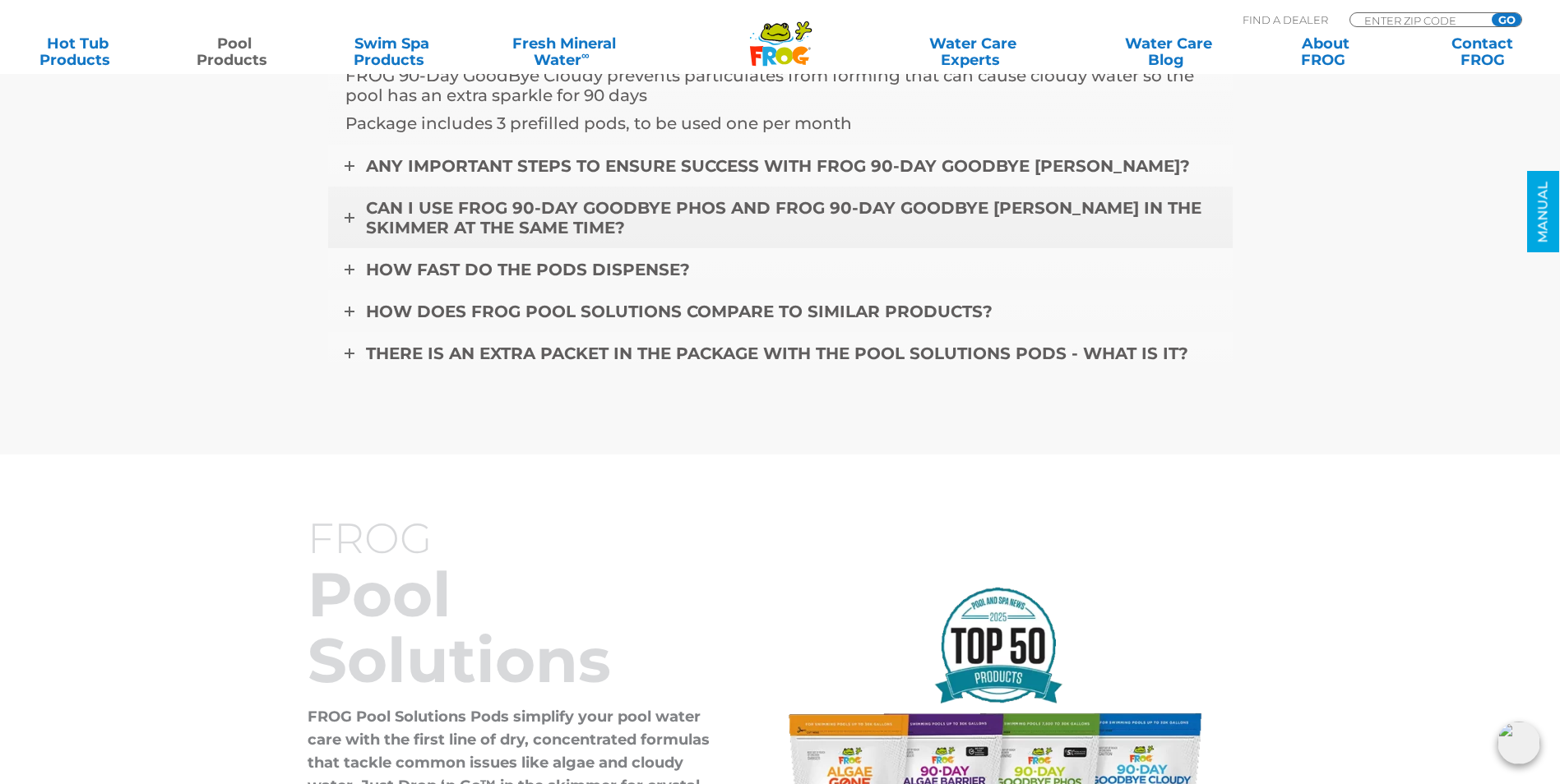
click at [539, 205] on span "CAN I USE FROG 90-DAY GOODBYE PHOS AND FROG 90-DAY GOODBYE [PERSON_NAME] IN THE…" at bounding box center [783, 217] width 835 height 40
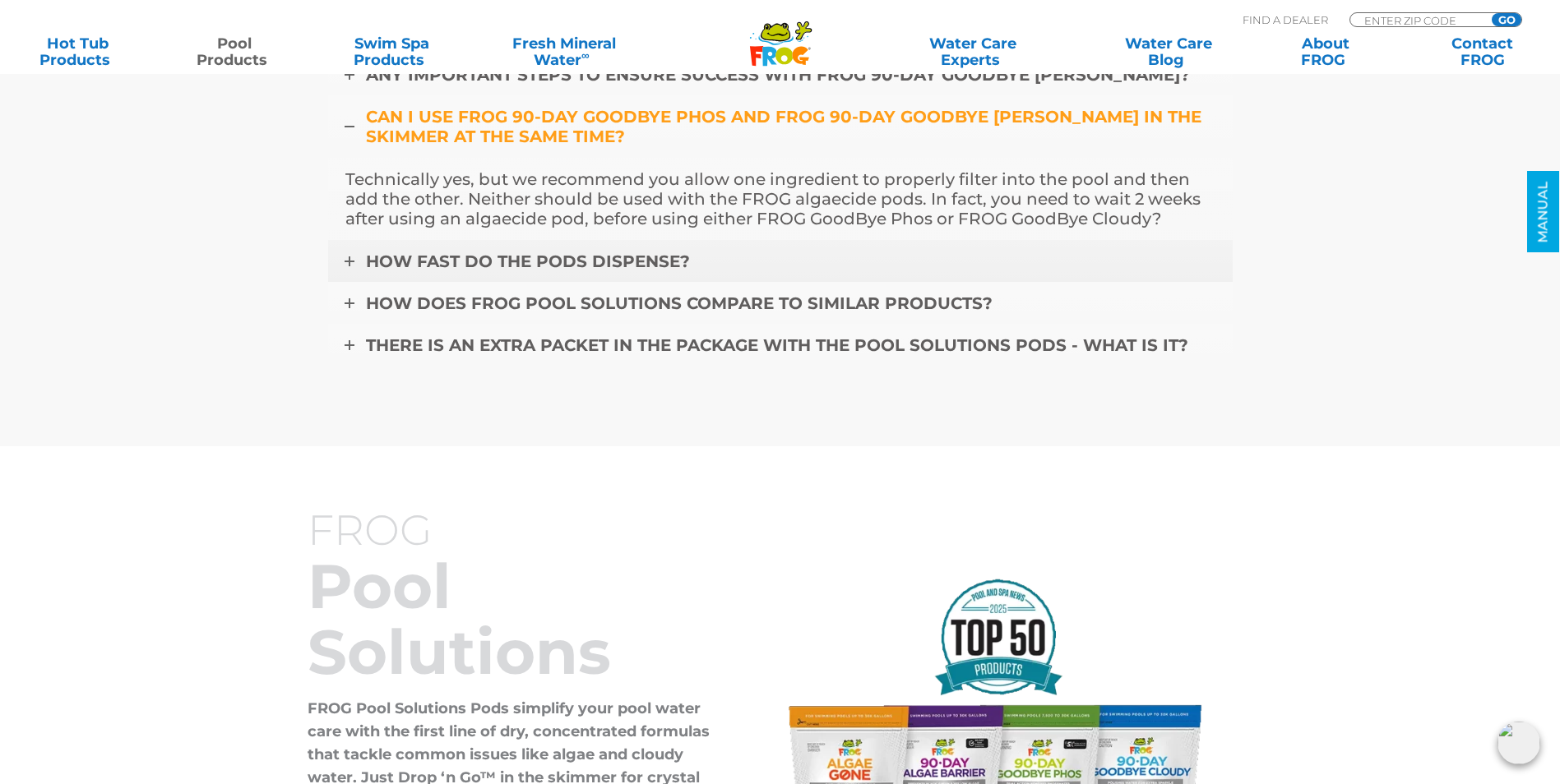
click at [501, 262] on span "HOW FAST DO THE PODS DISPENSE?" at bounding box center [528, 261] width 324 height 19
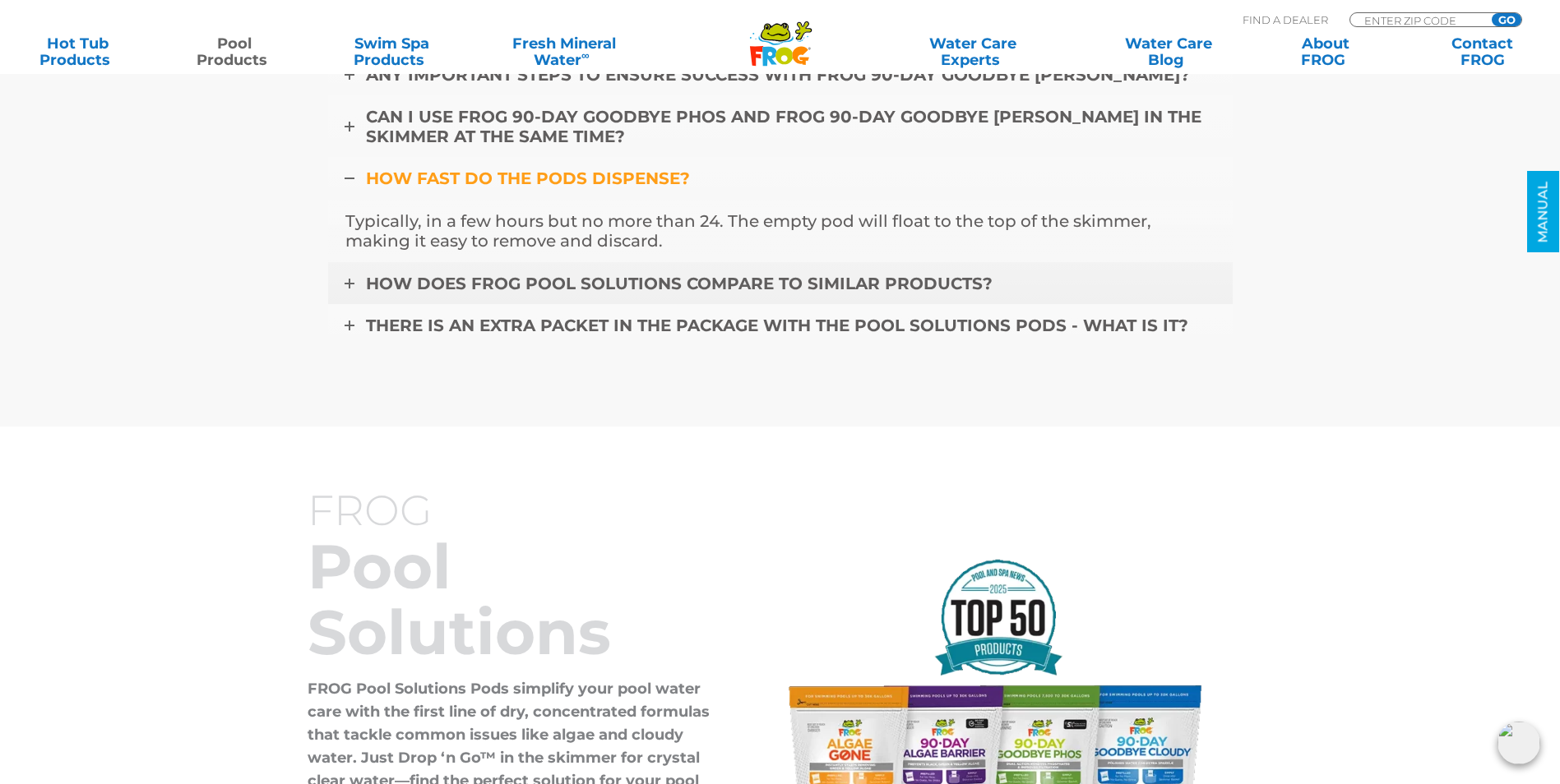
click at [506, 287] on span "HOW DOES FROG POOL SOLUTIONS COMPARE TO SIMILAR PRODUCTS?" at bounding box center [679, 283] width 626 height 19
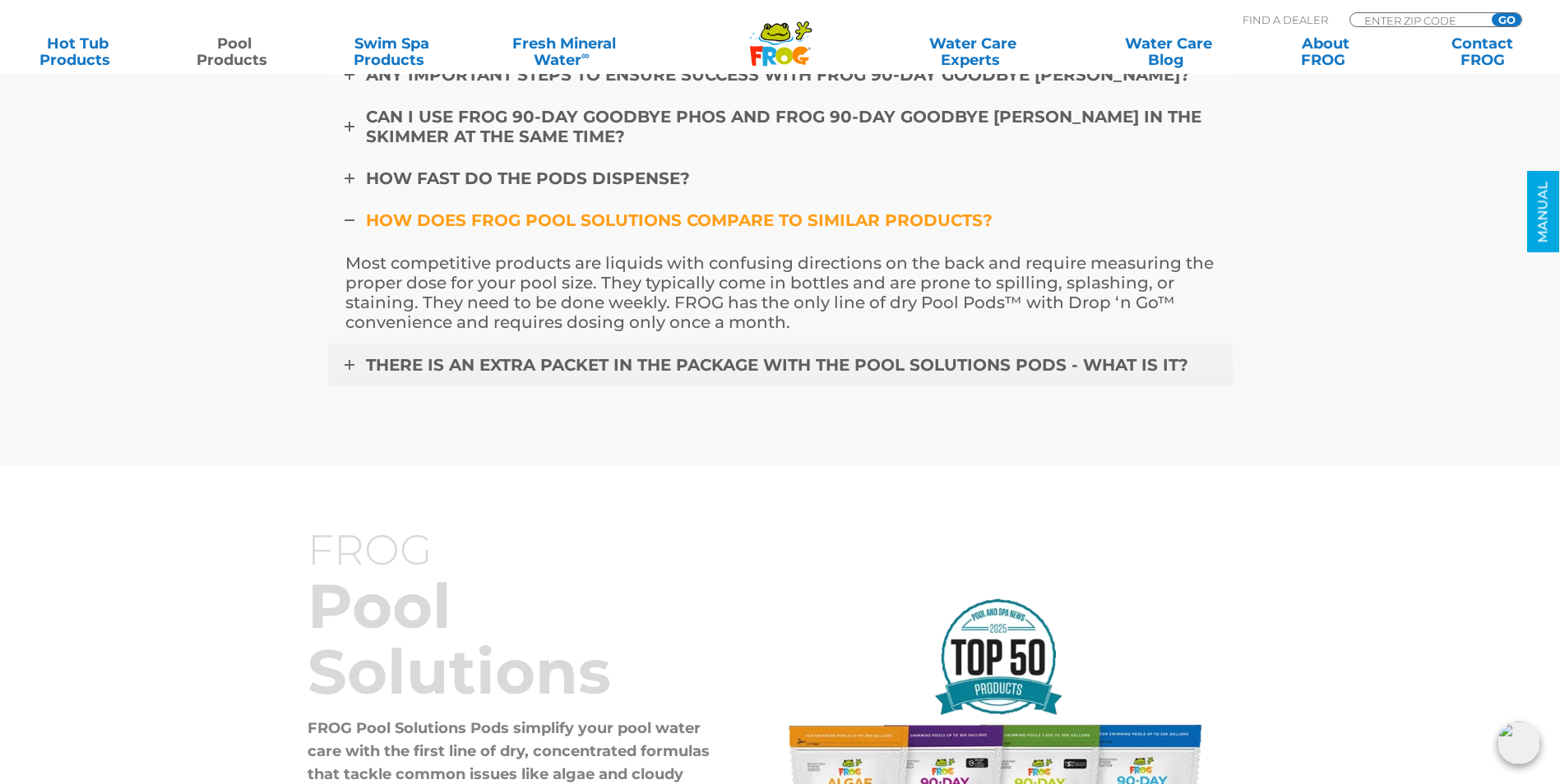
click at [534, 367] on span "THERE IS AN EXTRA PACKET IN THE PACKAGE WITH THE POOL SOLUTIONS PODS - WHAT IS …" at bounding box center [777, 365] width 822 height 19
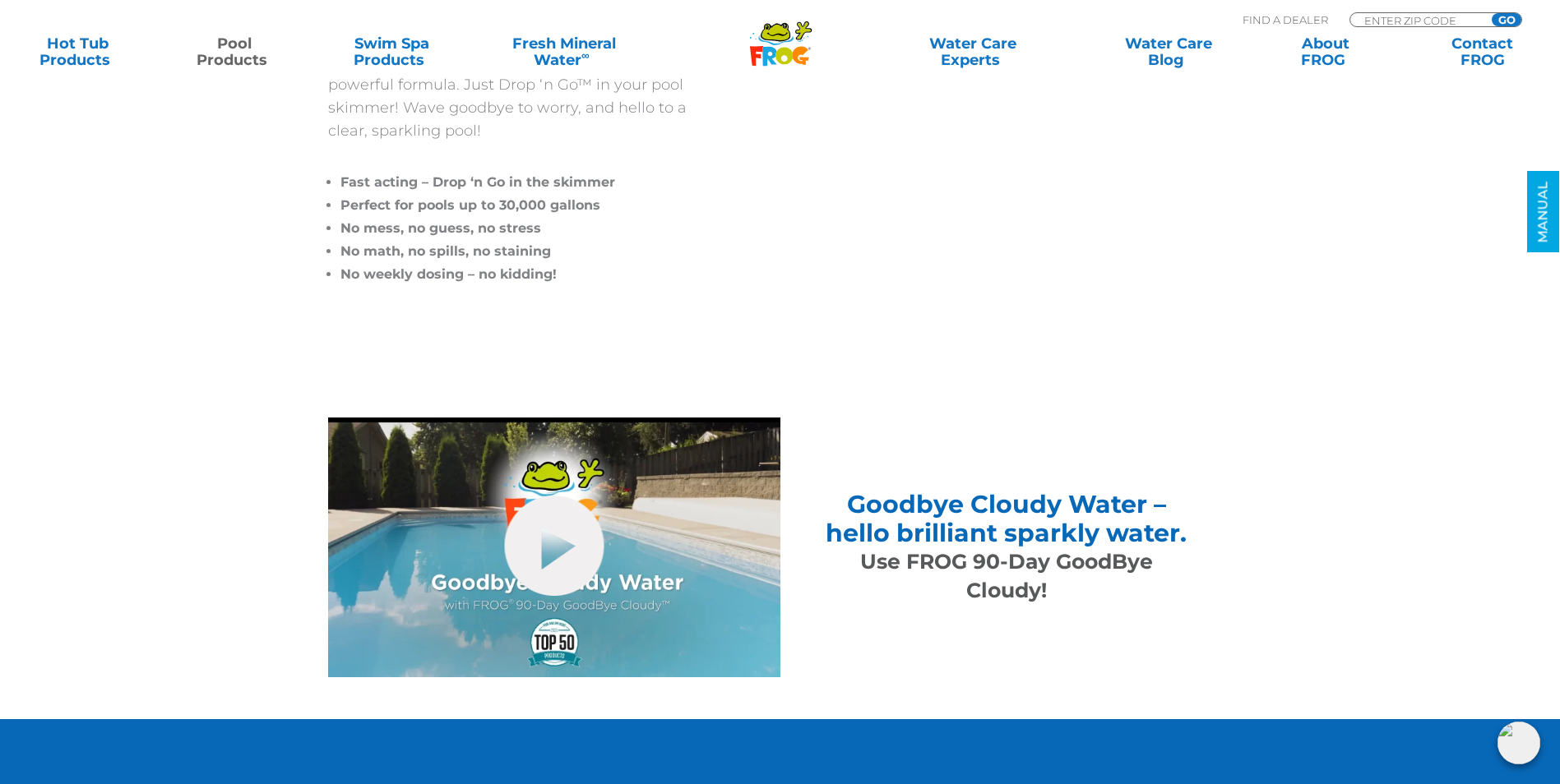
scroll to position [587, 0]
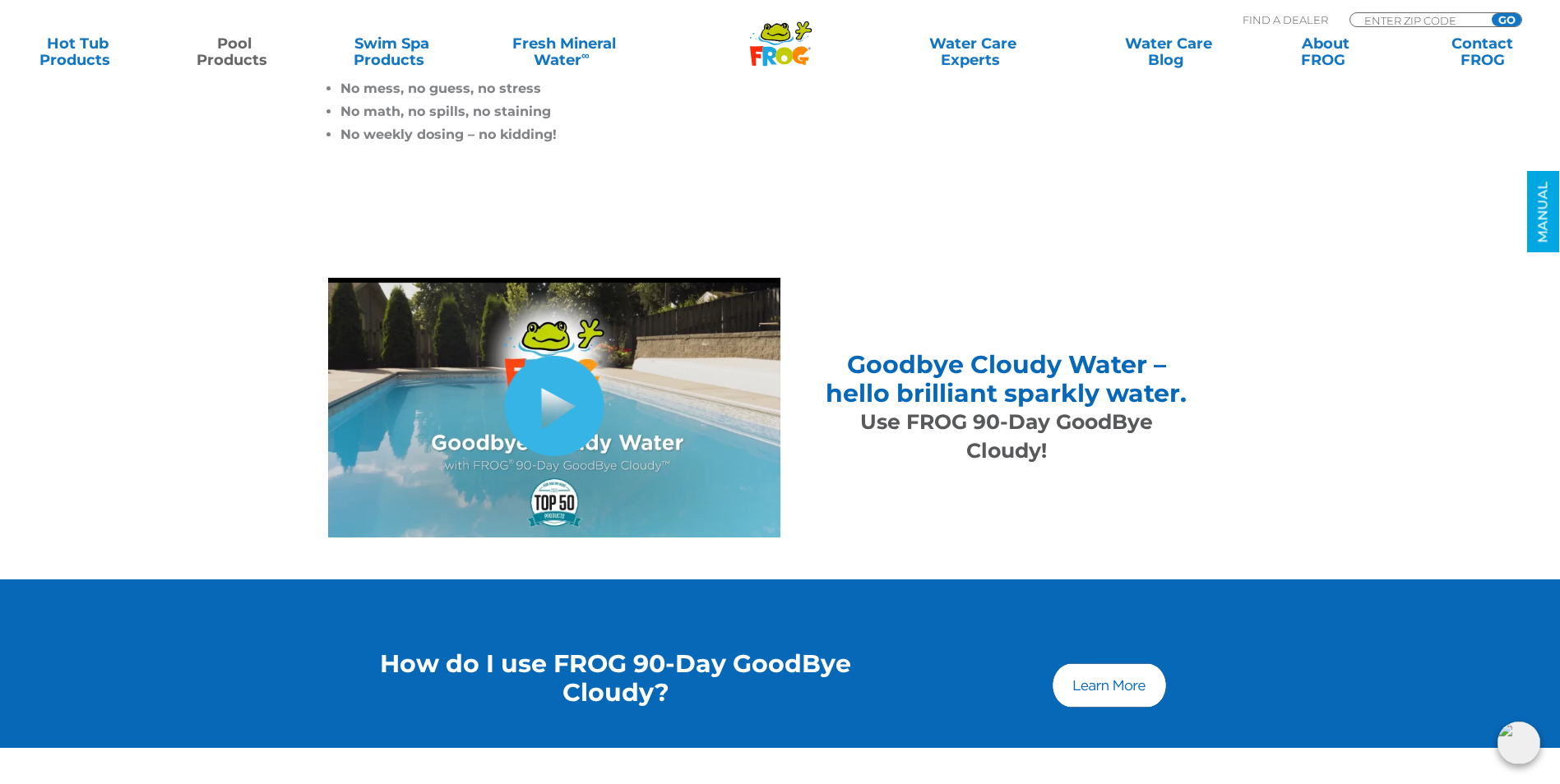
click at [567, 401] on link "hide-me" at bounding box center [553, 406] width 99 height 100
